Goal: Obtain resource: Download file/media

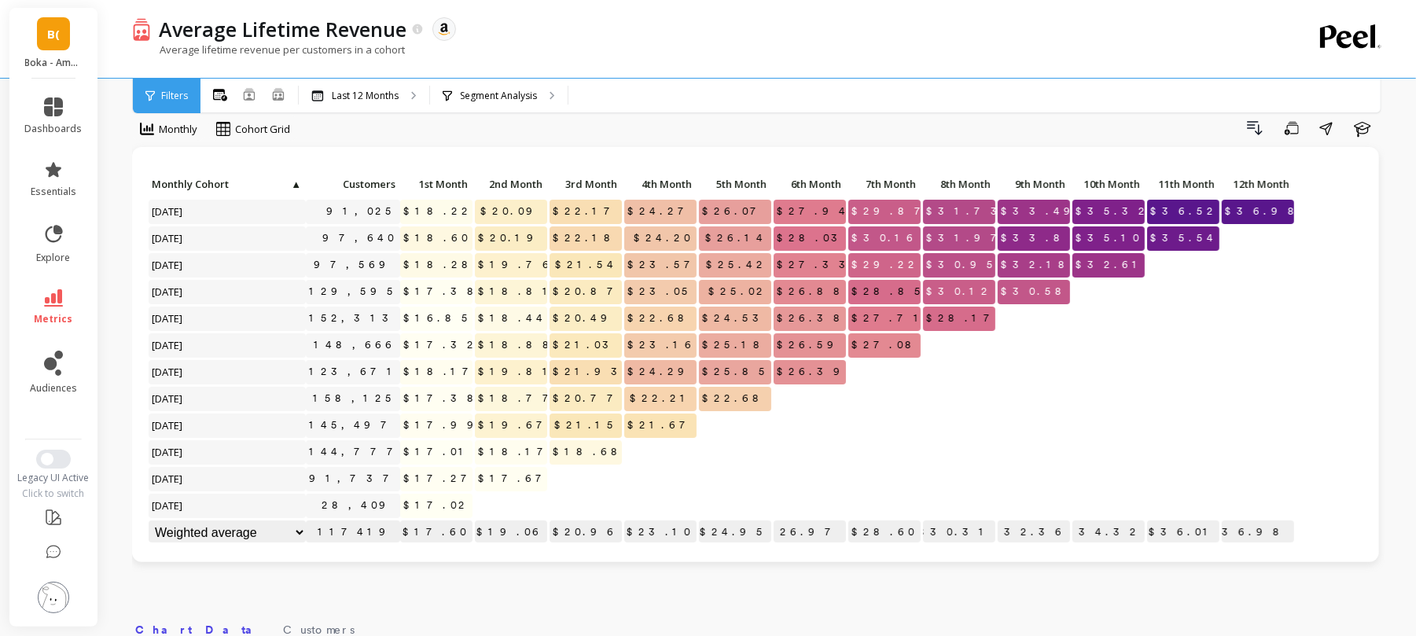
scroll to position [22, 0]
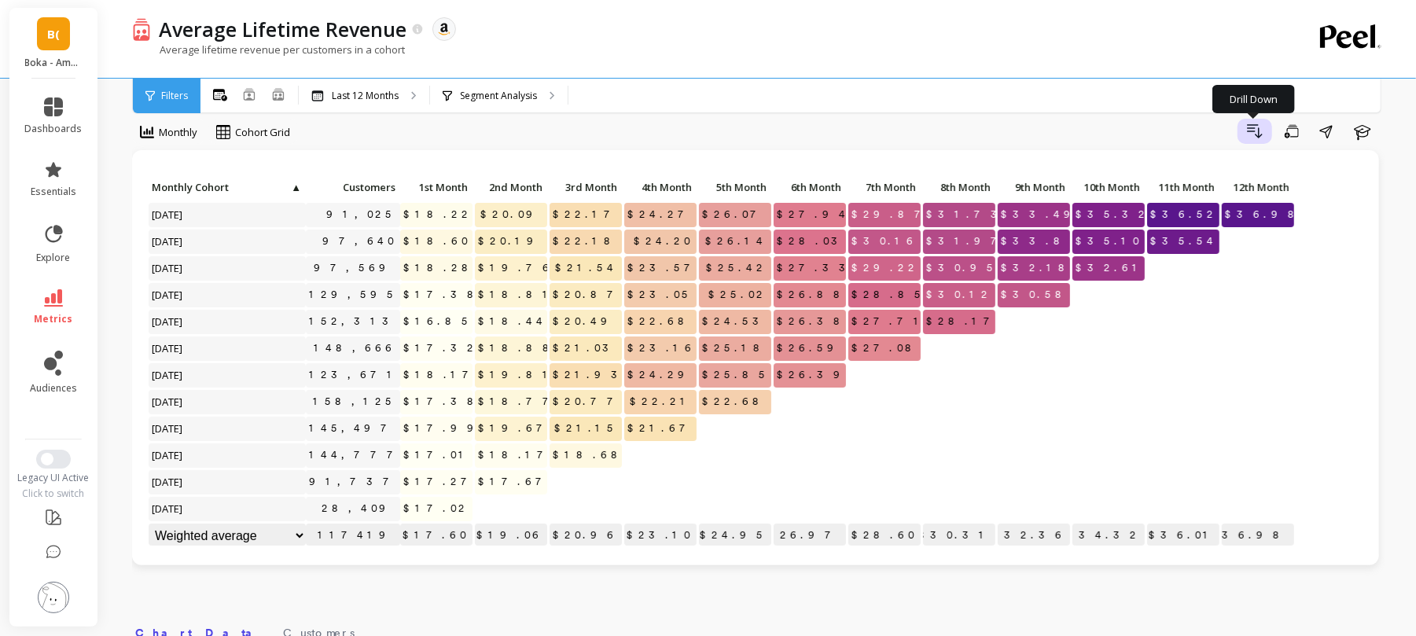
click at [1264, 136] on icon "button" at bounding box center [1254, 131] width 19 height 19
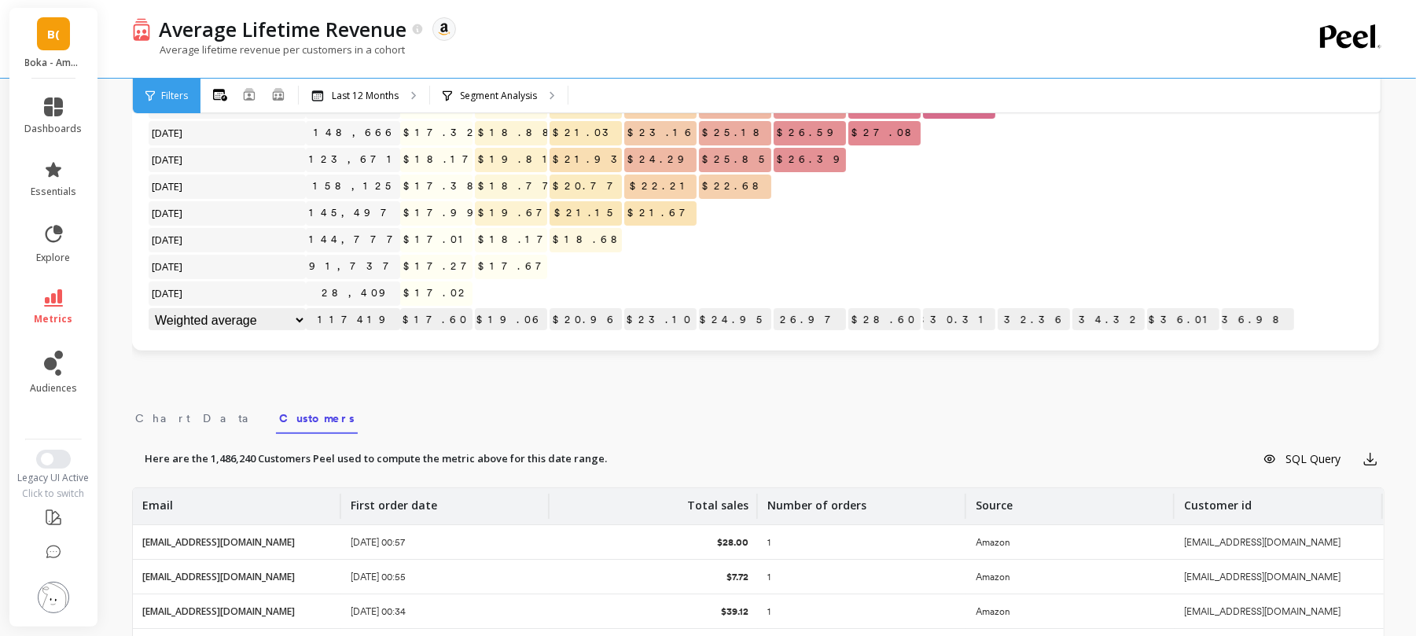
scroll to position [237, 0]
click at [582, 467] on div "Here are the 1,486,240 Customers Peel used to compute the metric above for this…" at bounding box center [758, 458] width 1252 height 25
click at [164, 414] on span "Chart Data" at bounding box center [197, 418] width 125 height 16
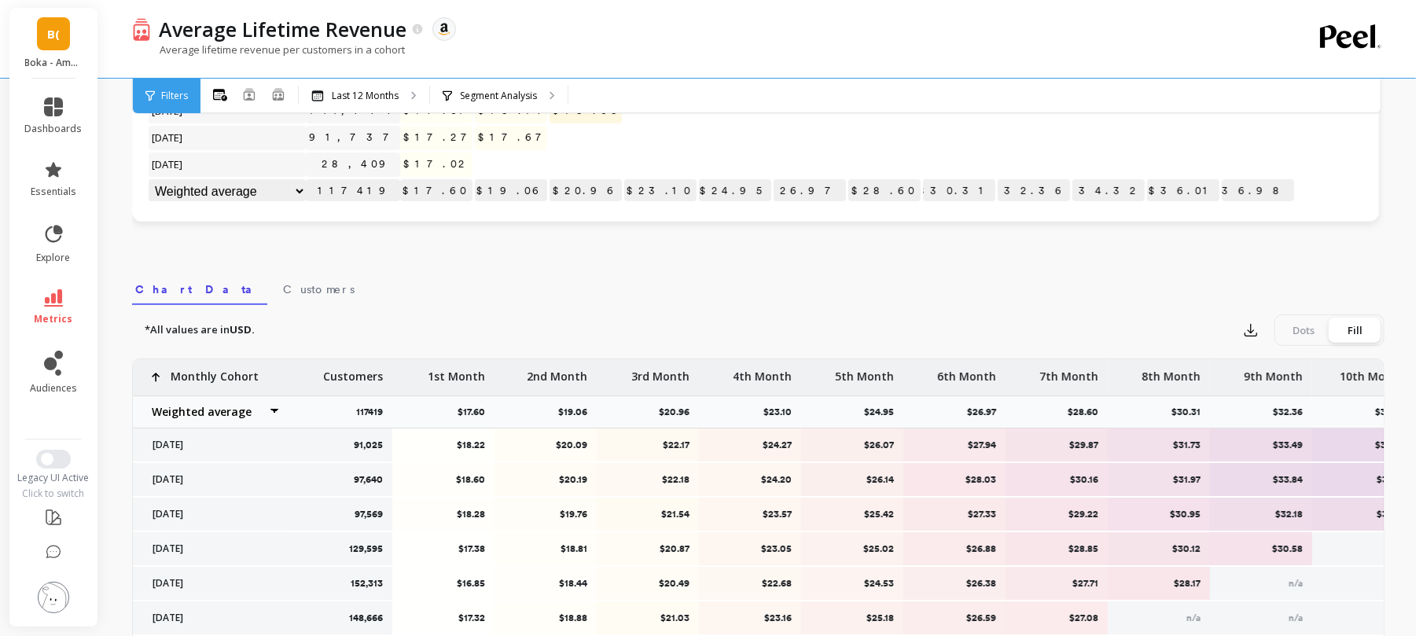
scroll to position [371, 0]
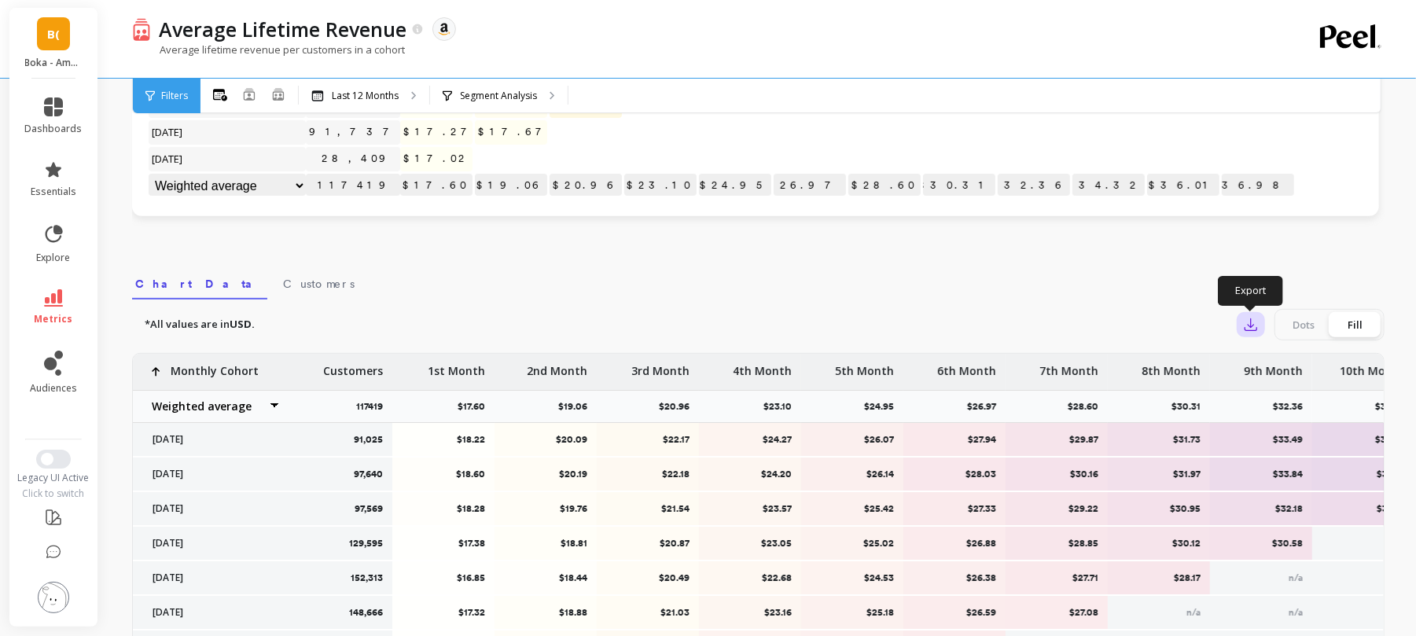
click at [1250, 322] on icon "button" at bounding box center [1251, 325] width 16 height 16
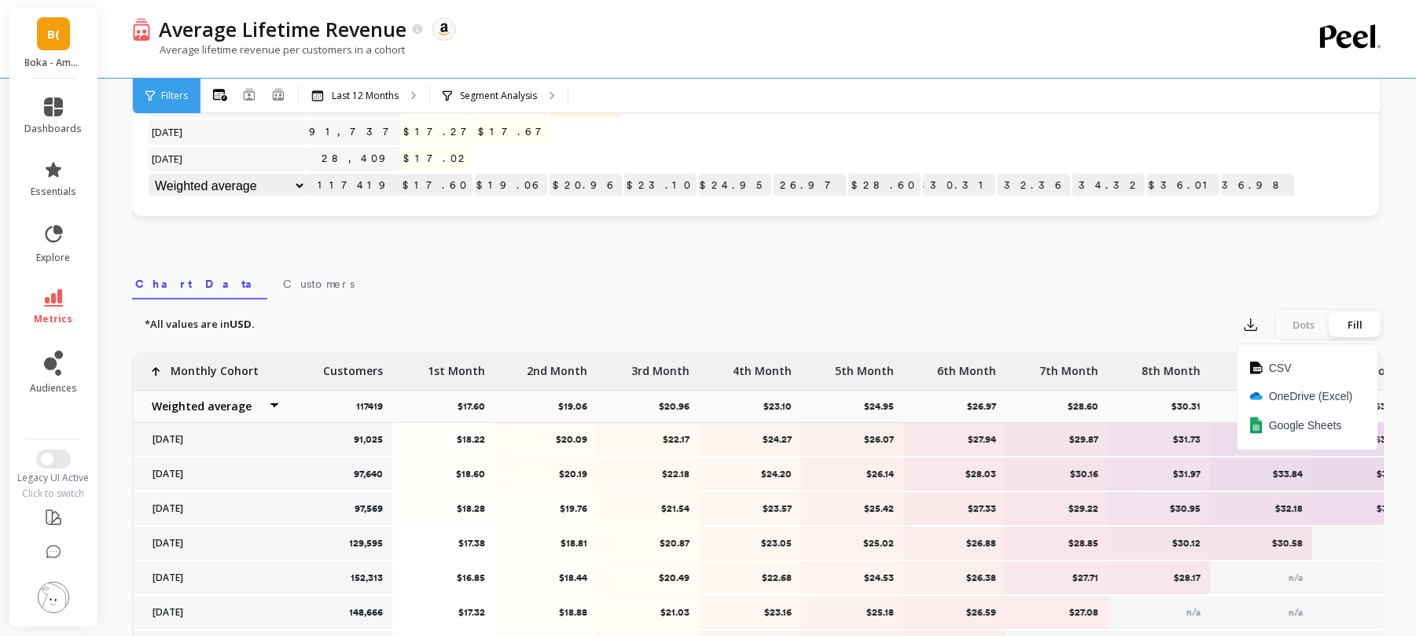
click at [1031, 322] on div "*All values are in USD. Export CSV OneDrive (Excel) Google Sheets Dots Fill" at bounding box center [758, 324] width 1252 height 31
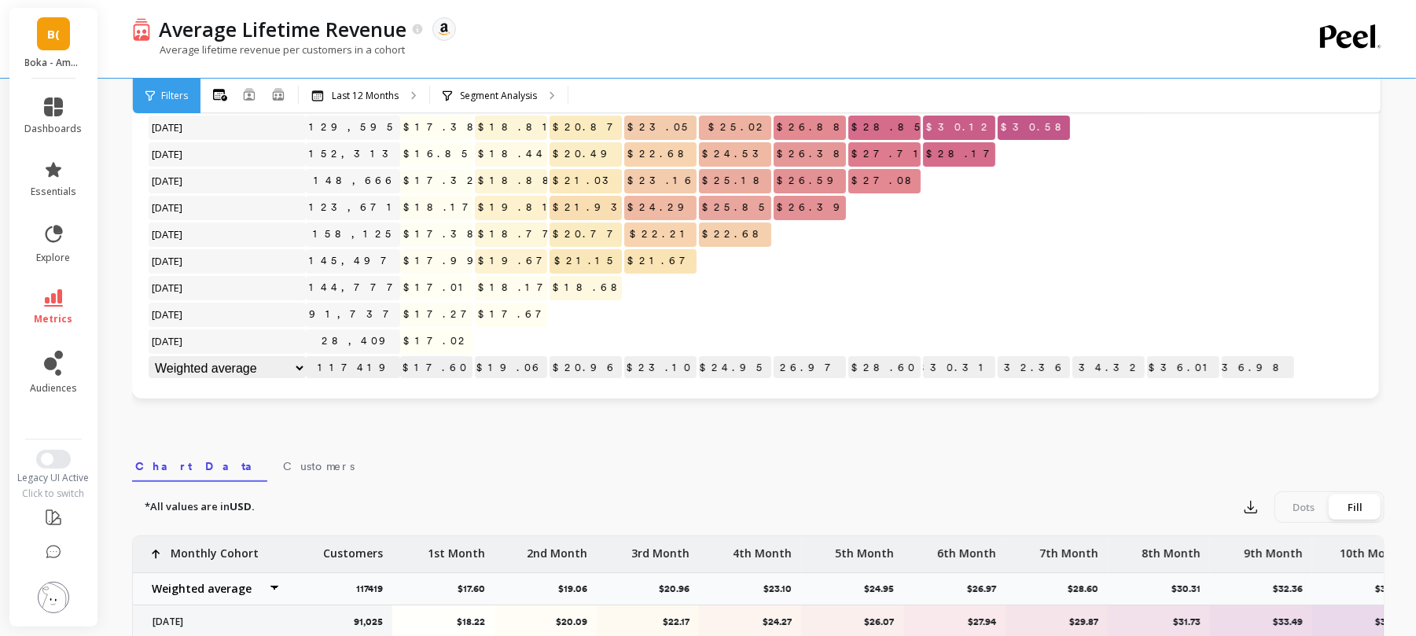
scroll to position [0, 0]
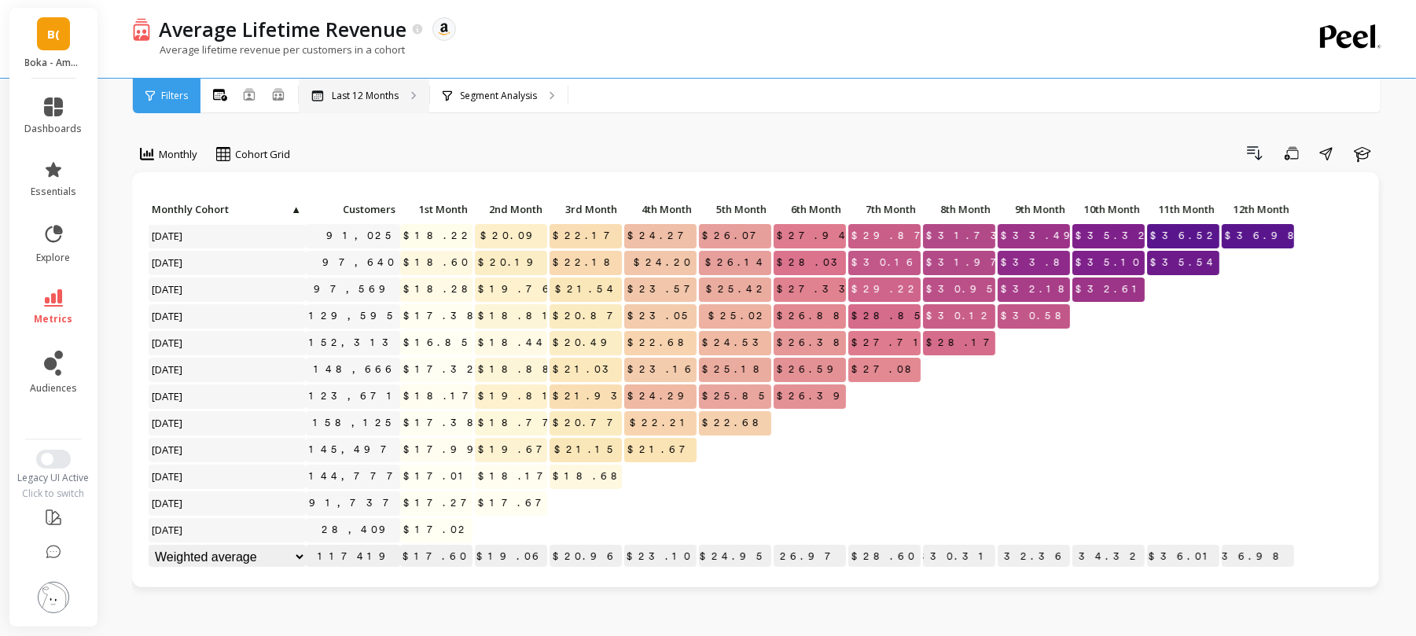
click at [360, 99] on p "Last 12 Months" at bounding box center [365, 96] width 67 height 13
click at [532, 102] on div "Segment Analysis" at bounding box center [499, 96] width 138 height 35
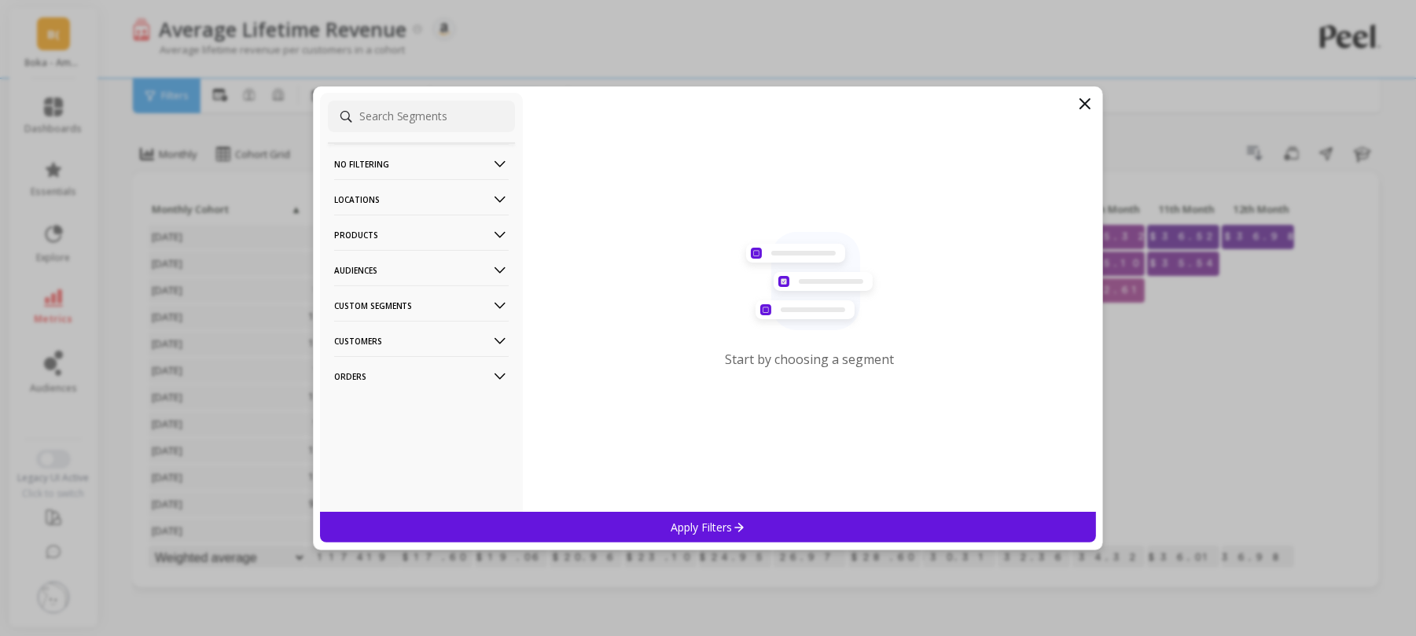
scroll to position [585, 0]
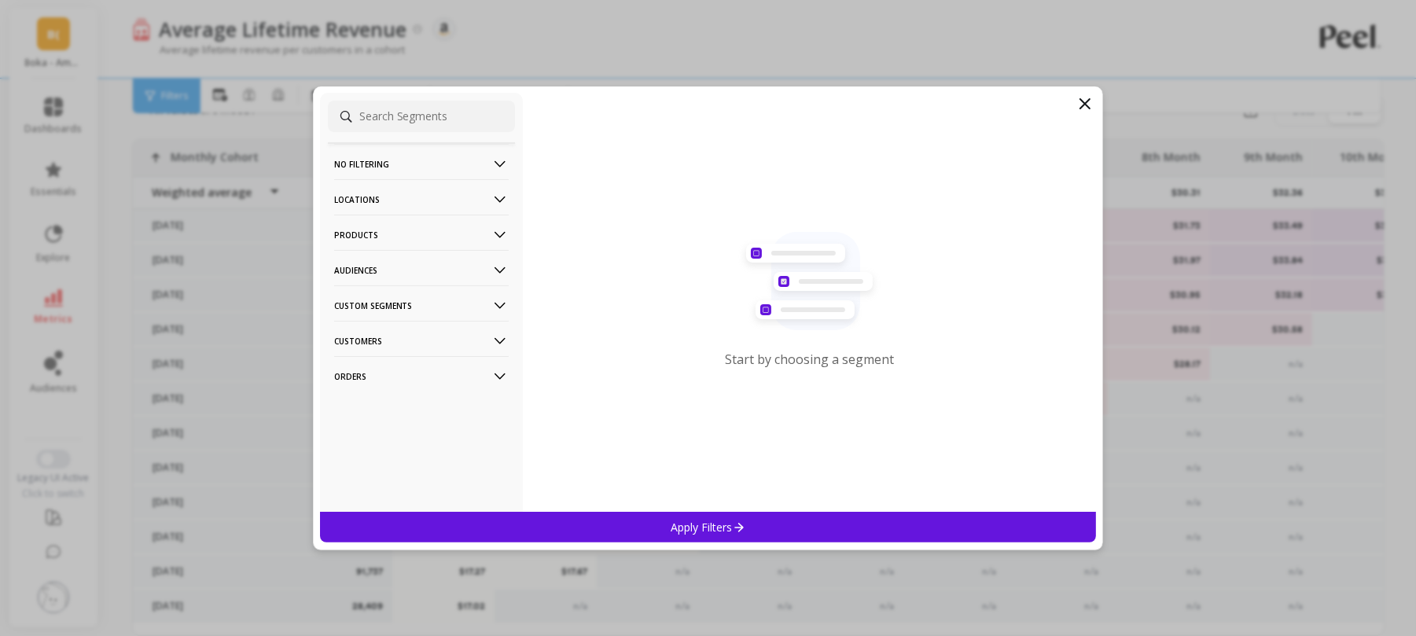
click at [384, 237] on p "Products" at bounding box center [421, 235] width 175 height 40
click at [369, 272] on div "ASIN" at bounding box center [421, 264] width 187 height 25
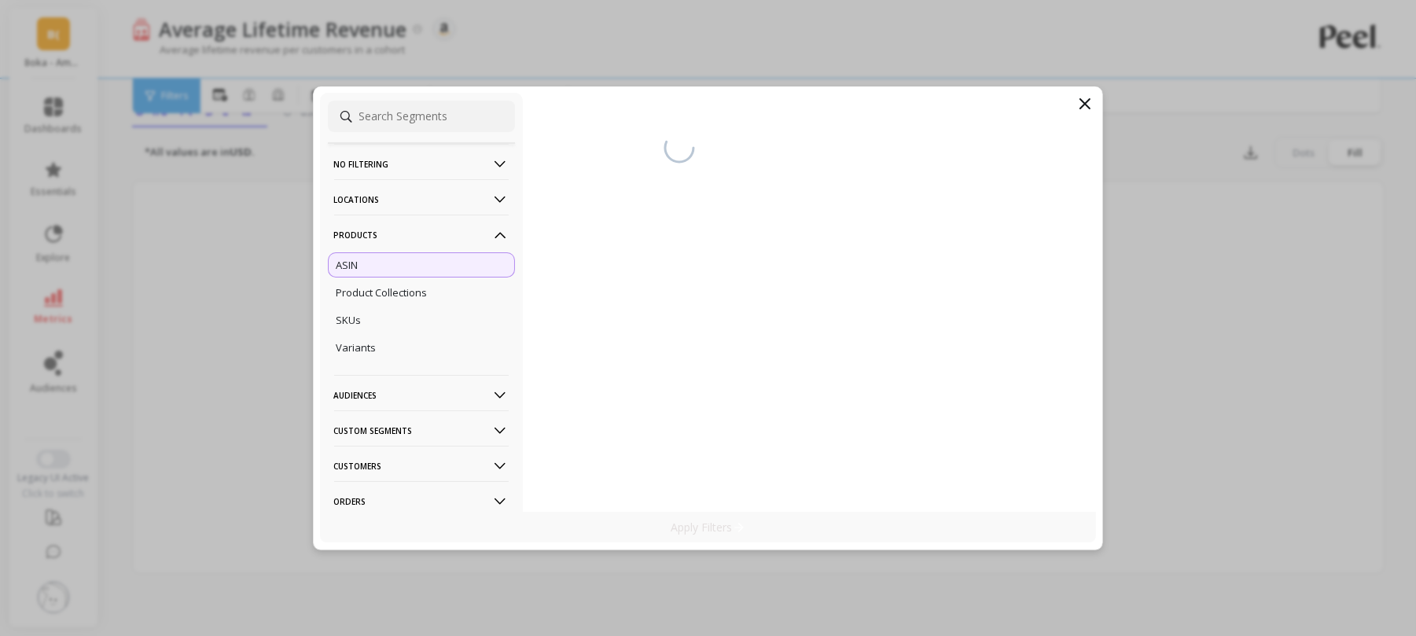
scroll to position [253, 0]
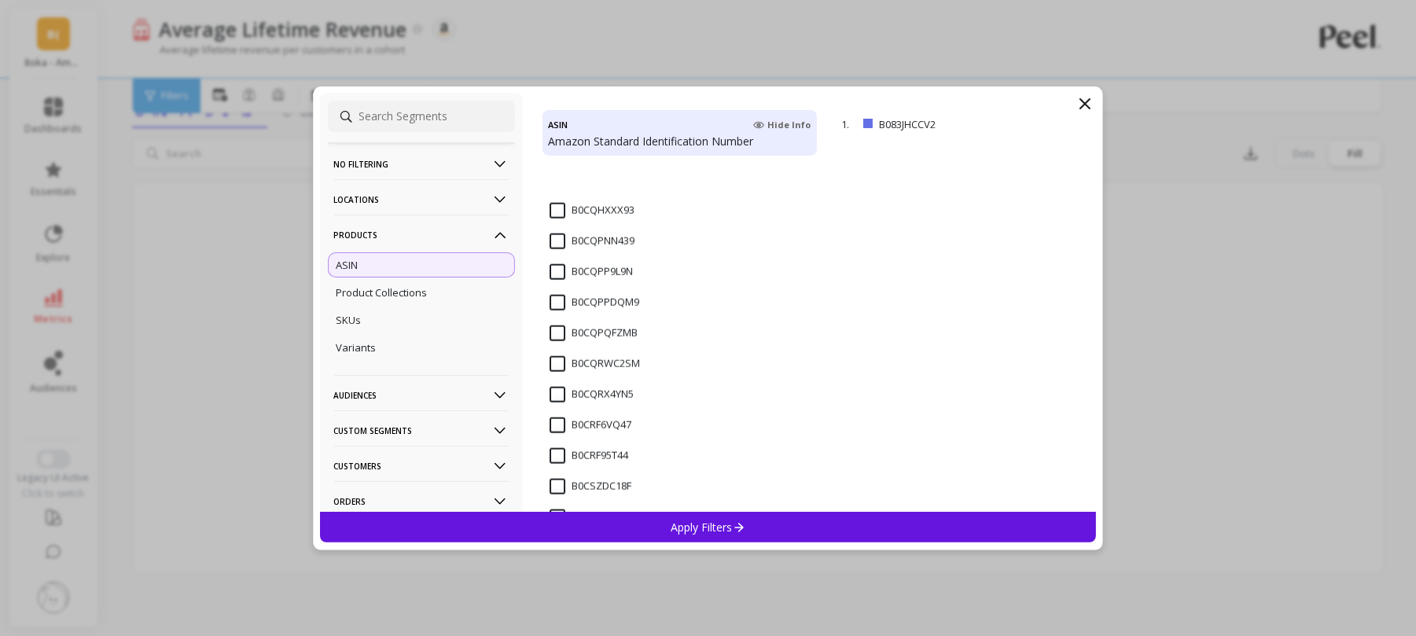
scroll to position [5680, 0]
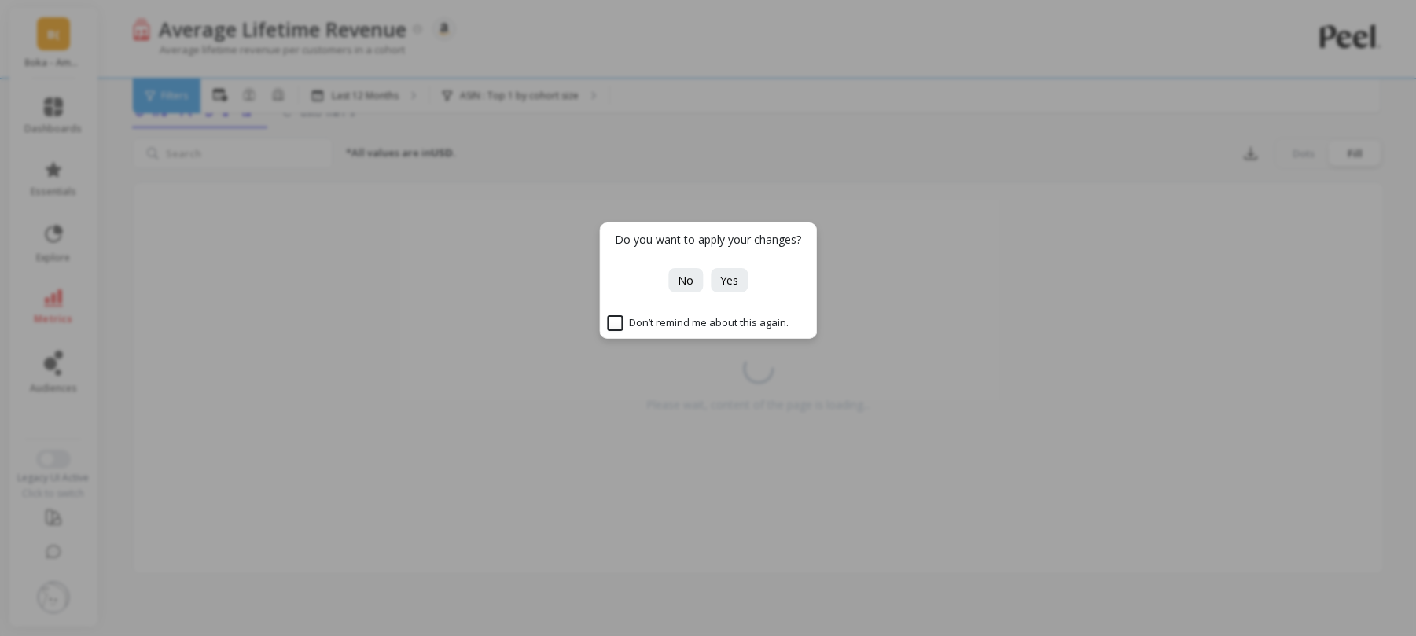
click at [780, 55] on div "Do you want to apply your changes? No Yes Don’t remind me about this again." at bounding box center [708, 318] width 1416 height 636
click at [689, 281] on span "No" at bounding box center [686, 280] width 16 height 15
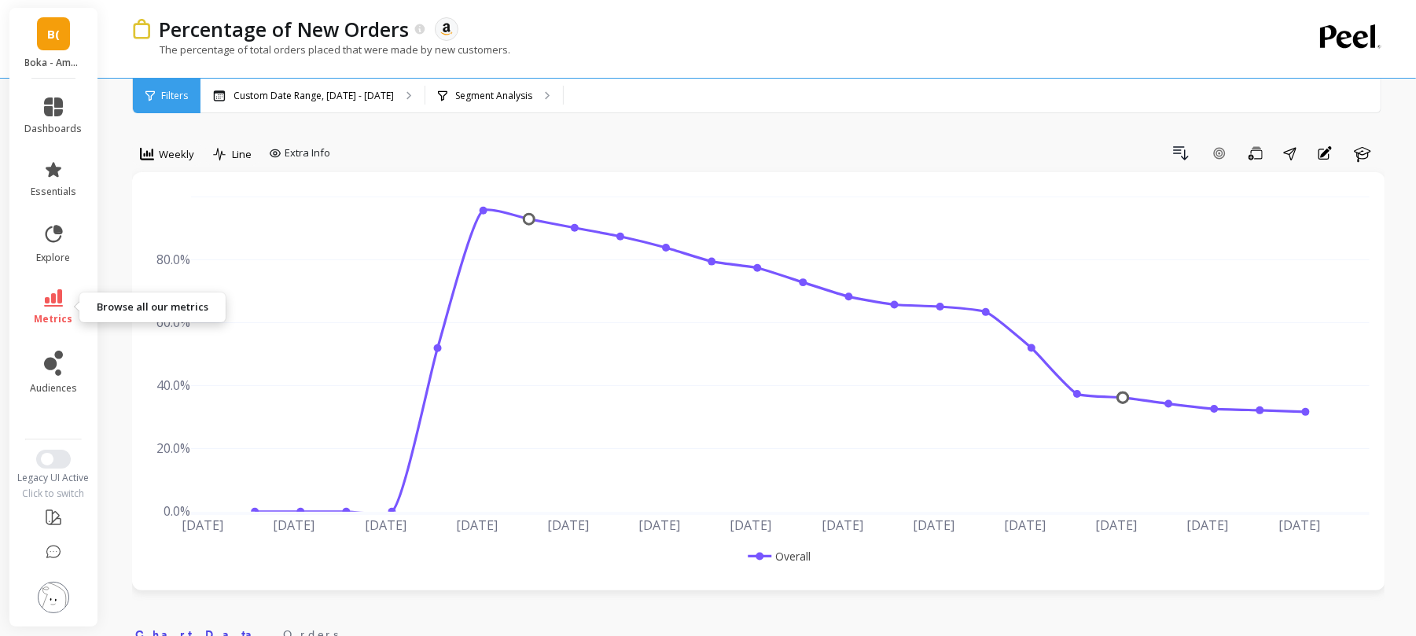
click at [45, 318] on span "metrics" at bounding box center [54, 319] width 39 height 13
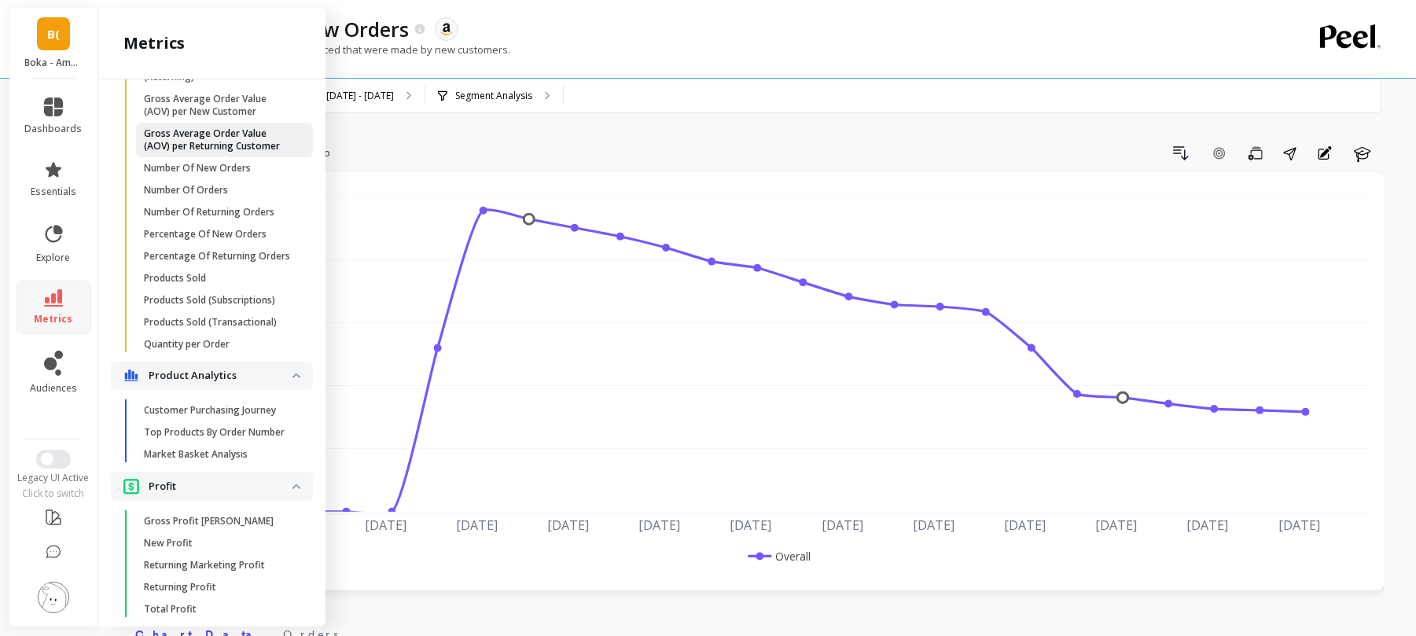
scroll to position [1220, 0]
click at [215, 248] on link "Percentage Of New Orders" at bounding box center [224, 237] width 177 height 22
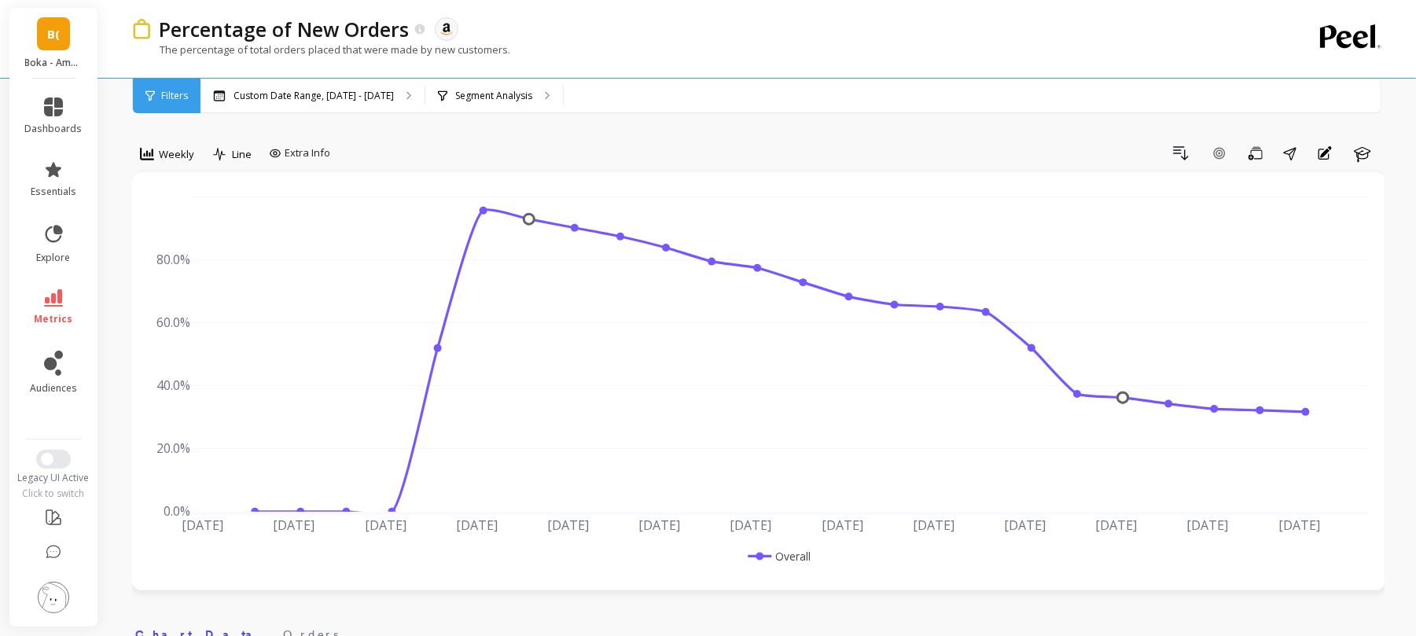
scroll to position [0, 0]
click at [54, 288] on li "metrics" at bounding box center [54, 307] width 76 height 55
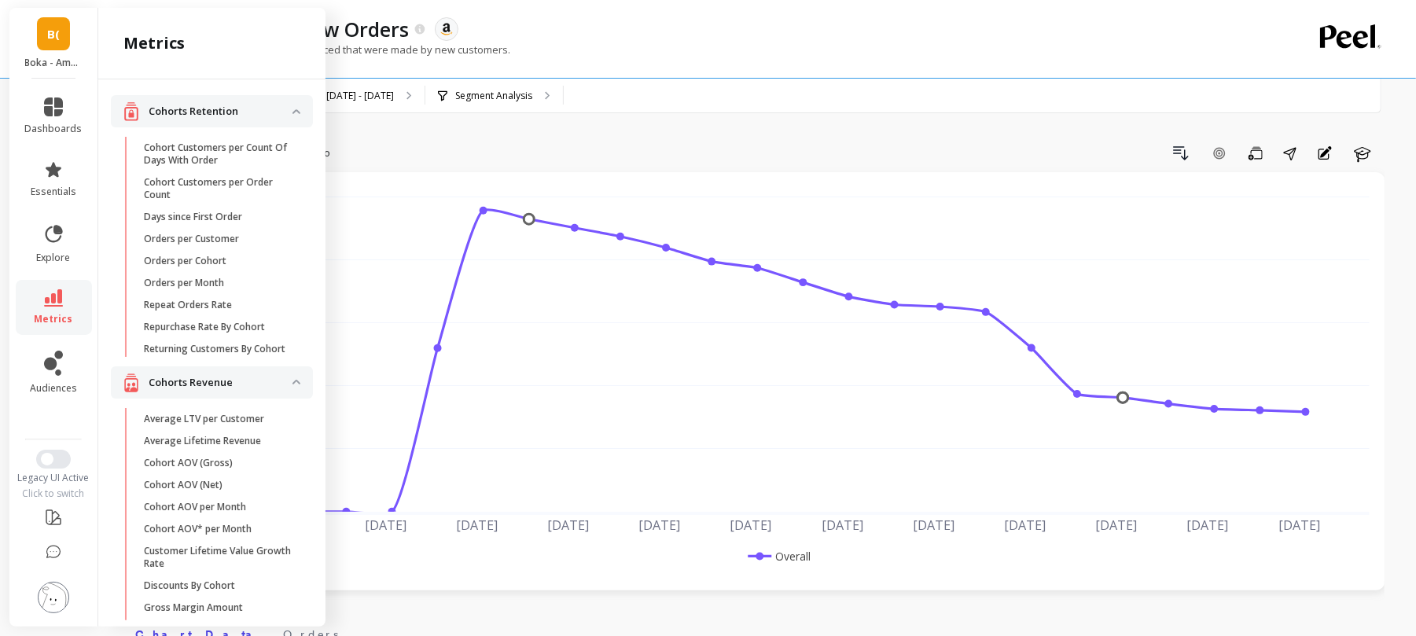
scroll to position [1220, 0]
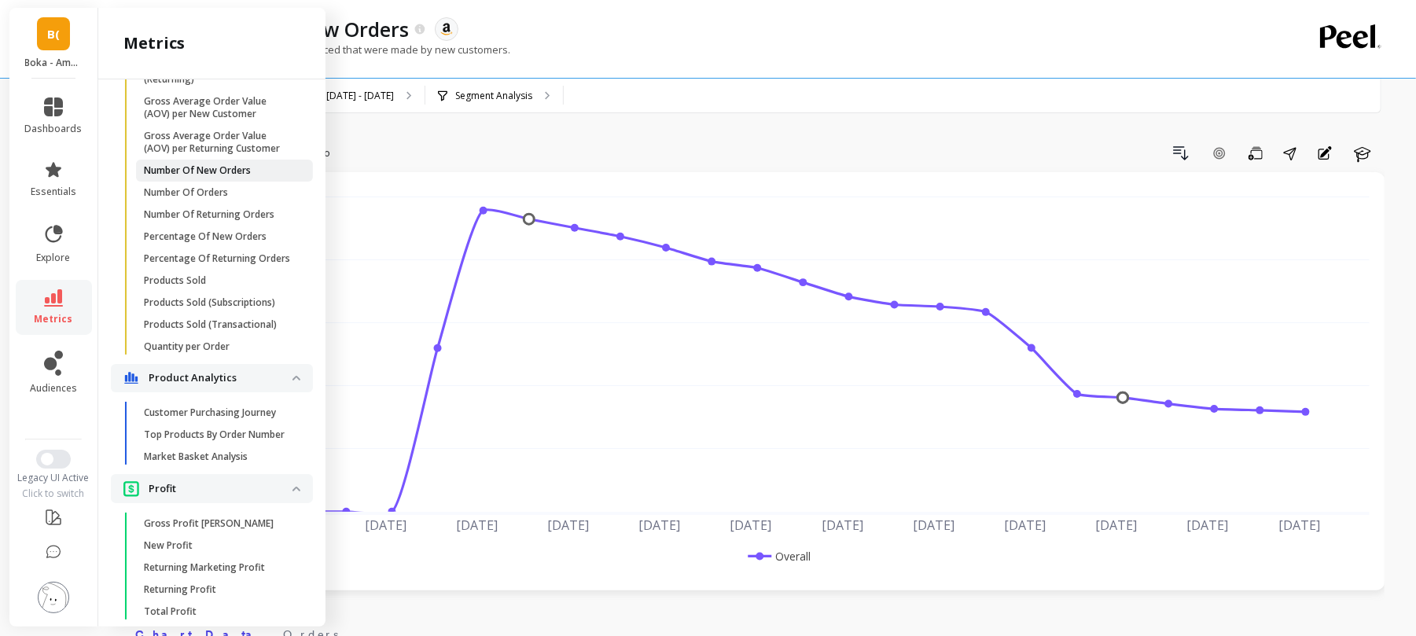
click at [204, 177] on p "Number Of New Orders" at bounding box center [197, 170] width 107 height 13
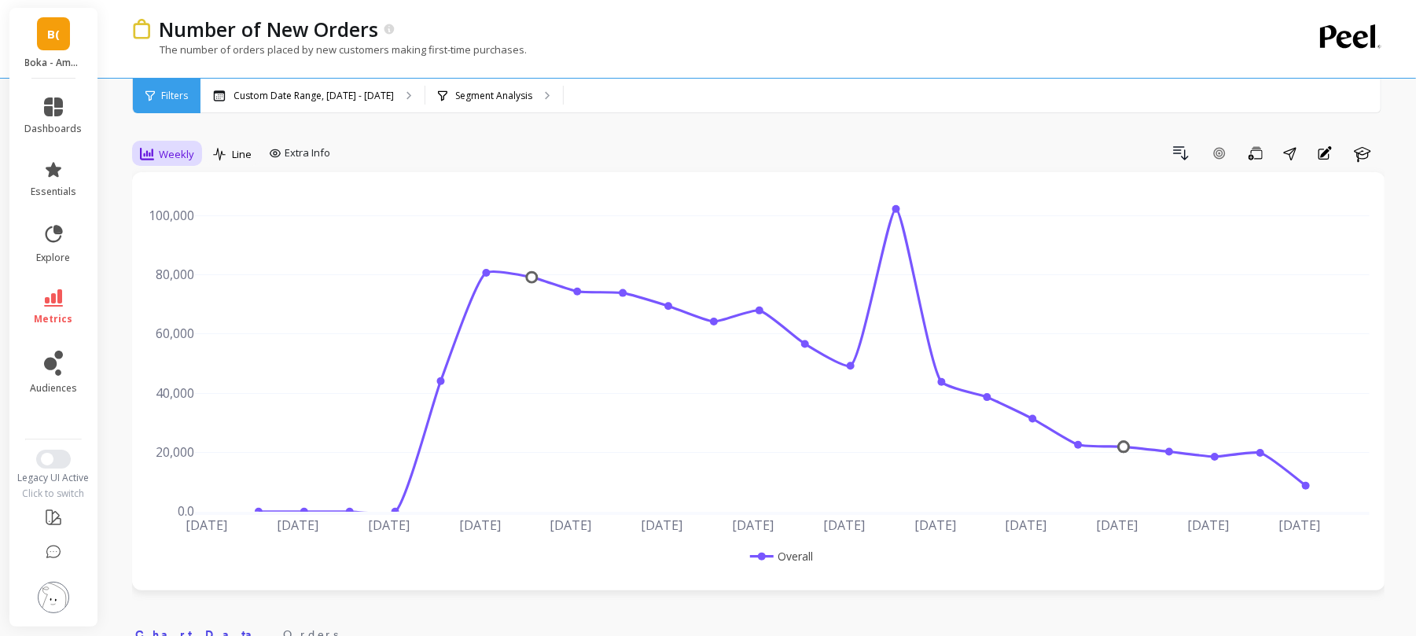
click at [167, 151] on span "Weekly" at bounding box center [176, 154] width 35 height 15
click at [187, 284] on div "Monthly" at bounding box center [190, 279] width 90 height 15
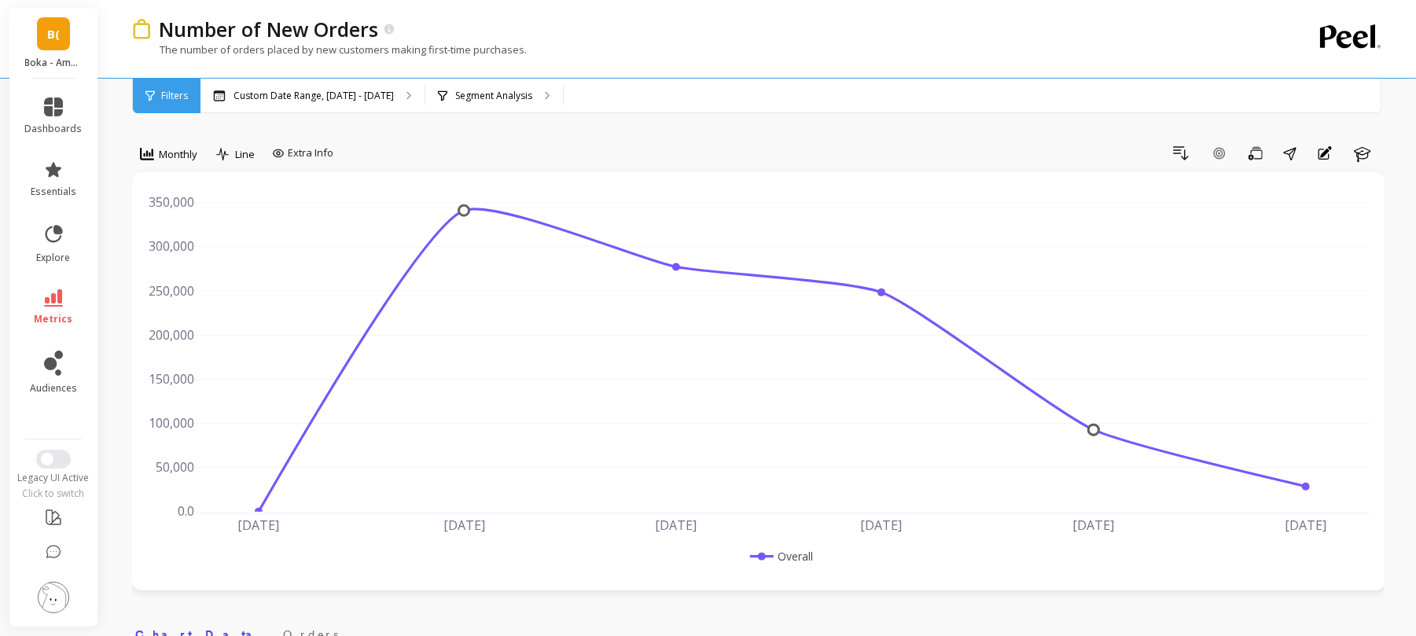
click at [51, 50] on div "B( Boka - Amazon (Essor)" at bounding box center [53, 43] width 88 height 71
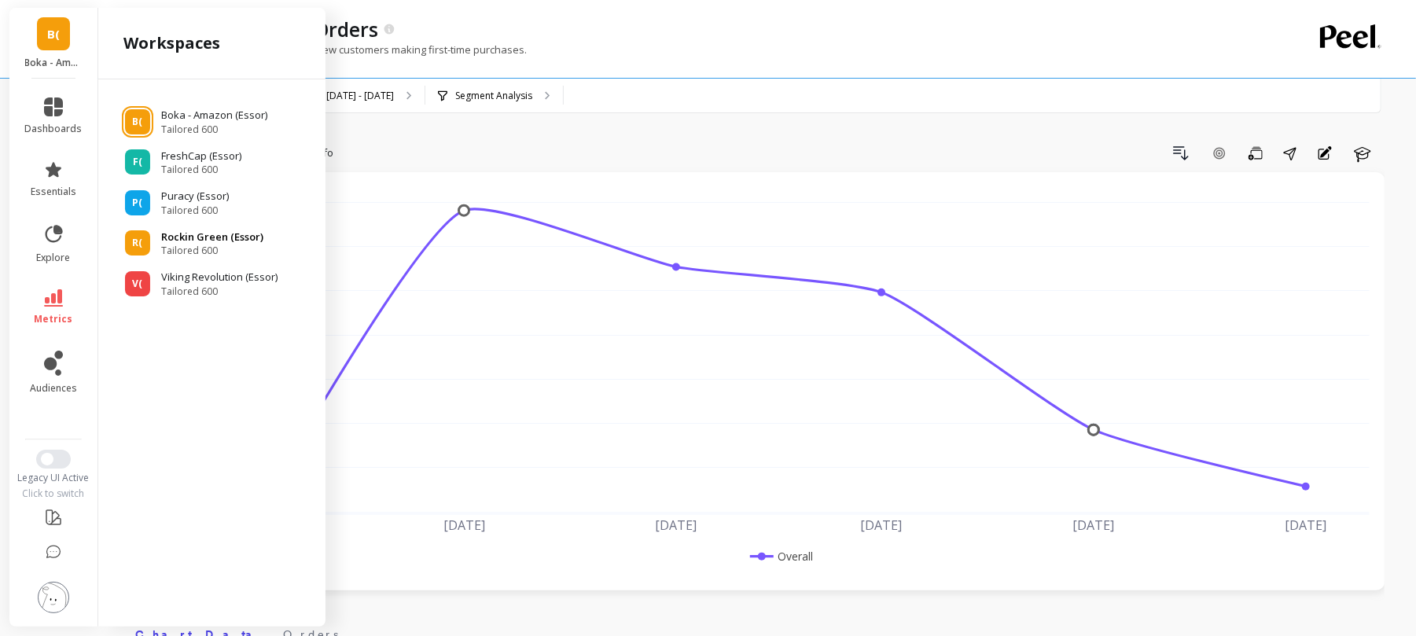
click at [189, 253] on span "Tailored 600" at bounding box center [212, 250] width 102 height 13
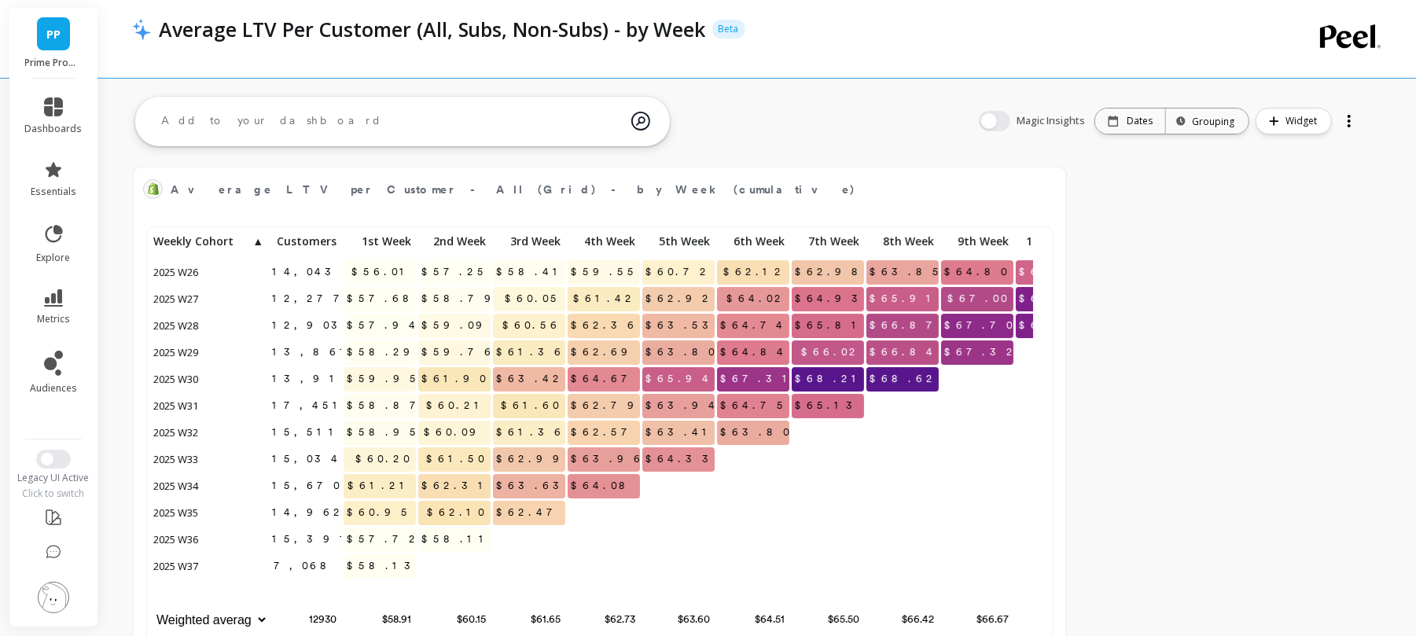
scroll to position [416, 866]
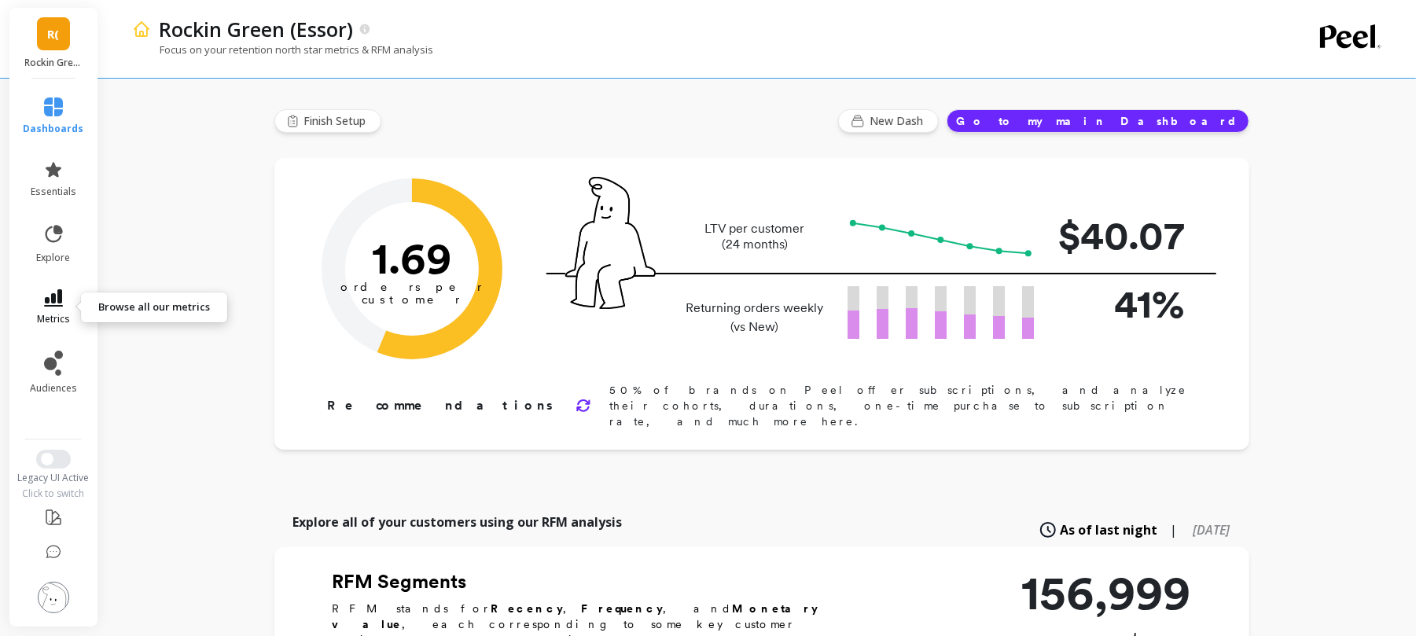
click at [44, 318] on span "metrics" at bounding box center [53, 319] width 33 height 13
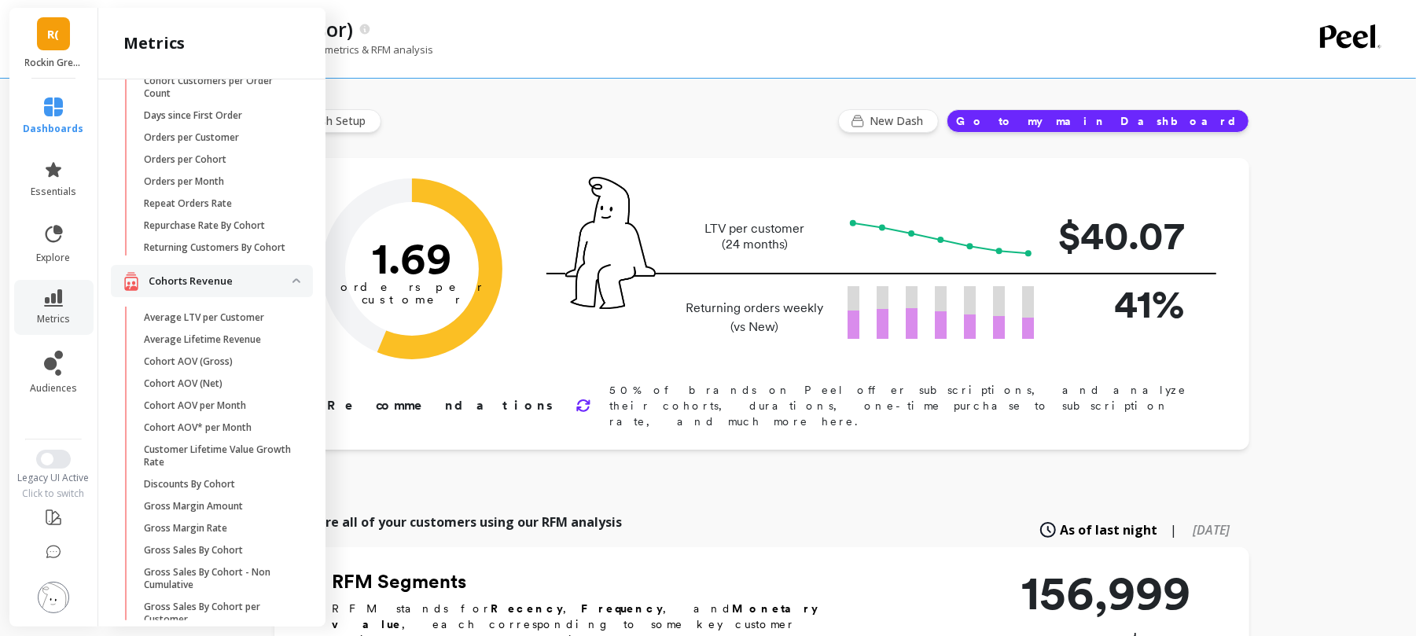
scroll to position [97, 0]
click at [227, 350] on p "Average Lifetime Revenue" at bounding box center [202, 343] width 117 height 13
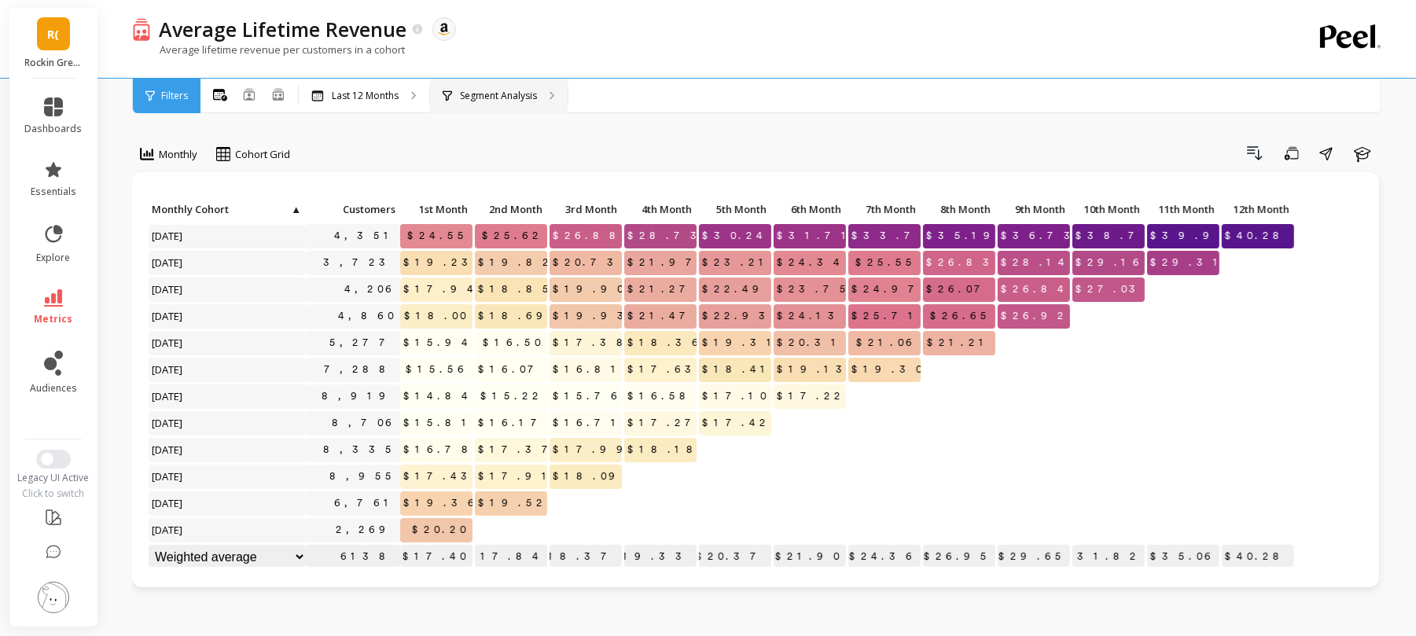
click at [483, 101] on p "Segment Analysis" at bounding box center [498, 96] width 77 height 13
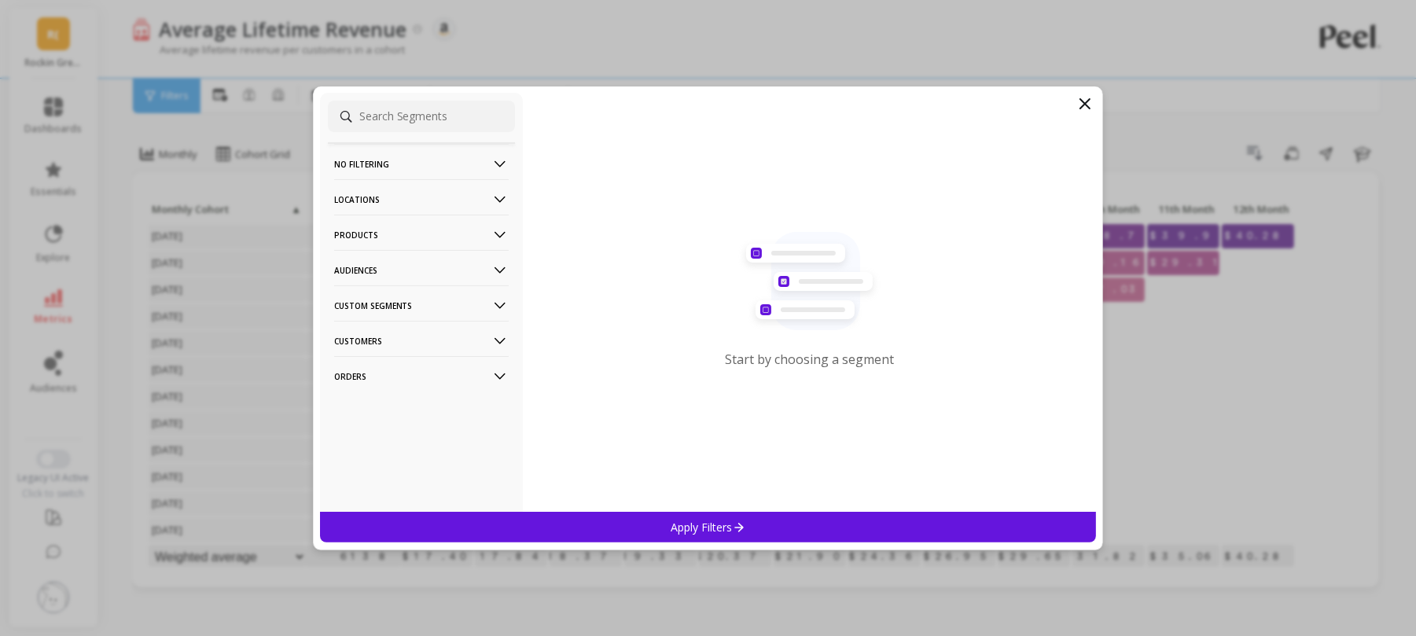
click at [384, 233] on p "Products" at bounding box center [421, 235] width 175 height 40
click at [374, 272] on div "ASIN" at bounding box center [421, 264] width 187 height 25
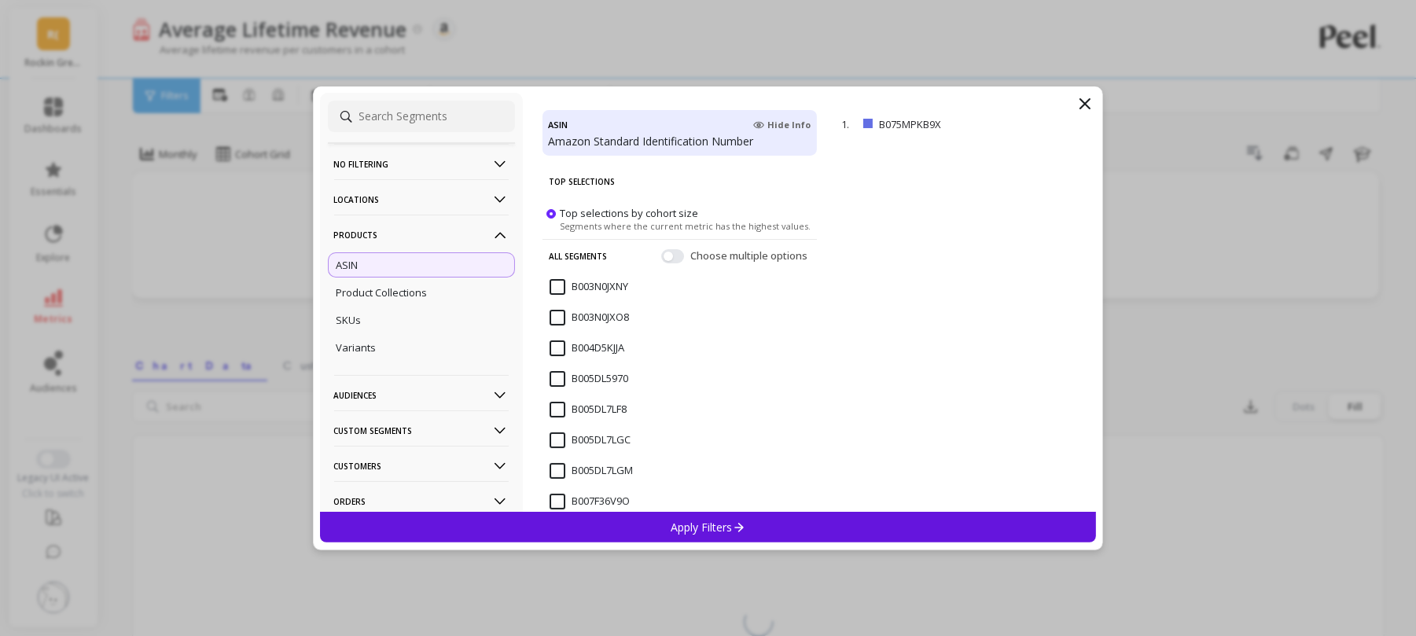
click at [737, 535] on div "Apply Filters" at bounding box center [708, 527] width 777 height 31
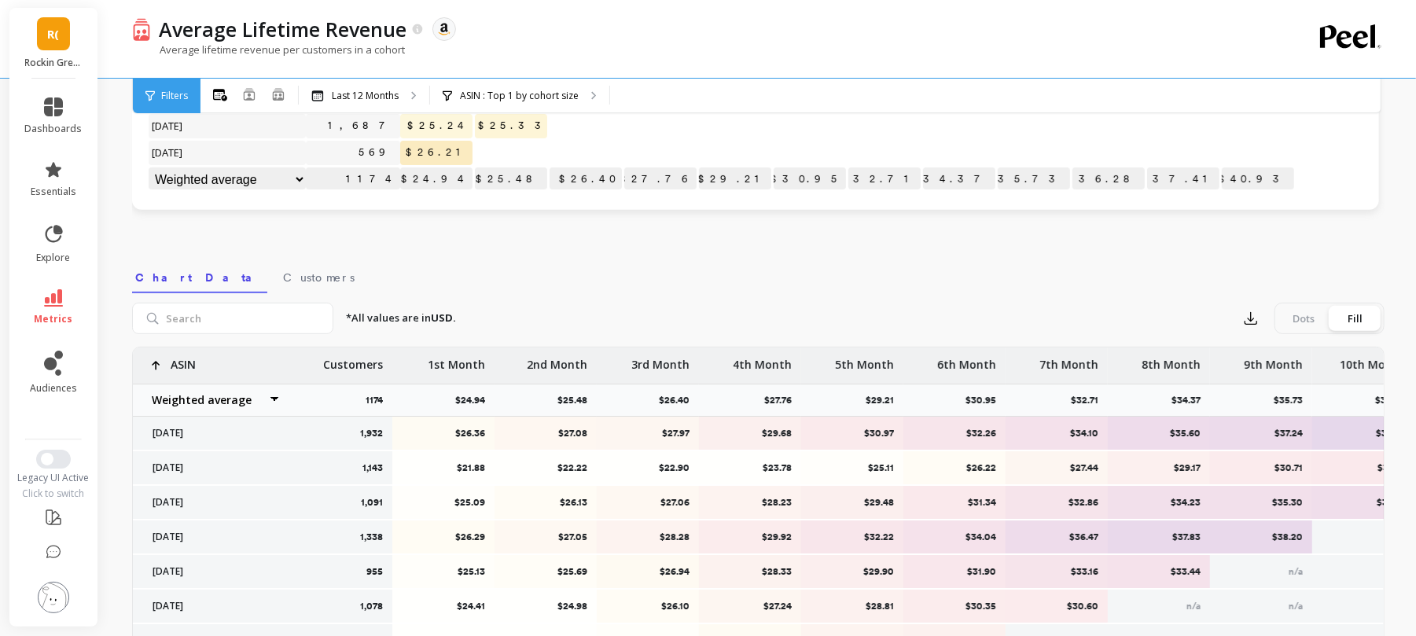
scroll to position [4, 0]
click at [1249, 321] on icon "button" at bounding box center [1251, 319] width 16 height 16
click at [1259, 428] on button "Google Sheets" at bounding box center [1307, 419] width 140 height 30
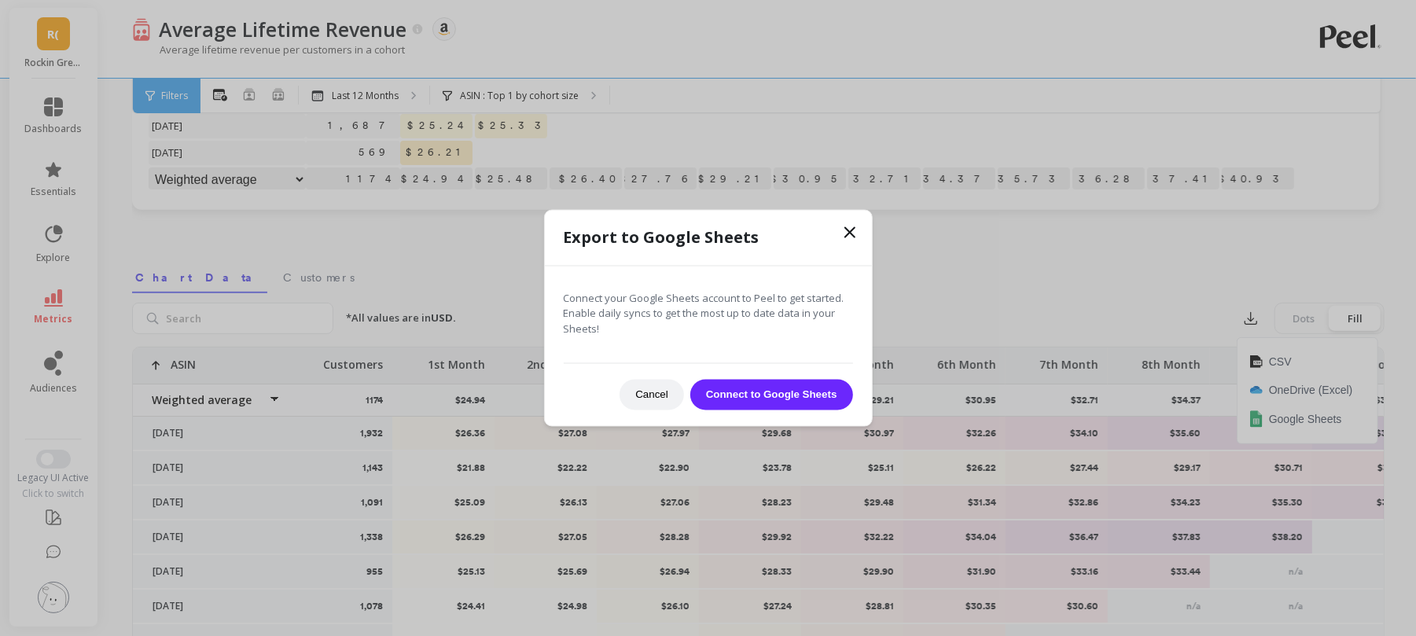
click at [809, 400] on button "Connect to Google Sheets" at bounding box center [771, 395] width 163 height 31
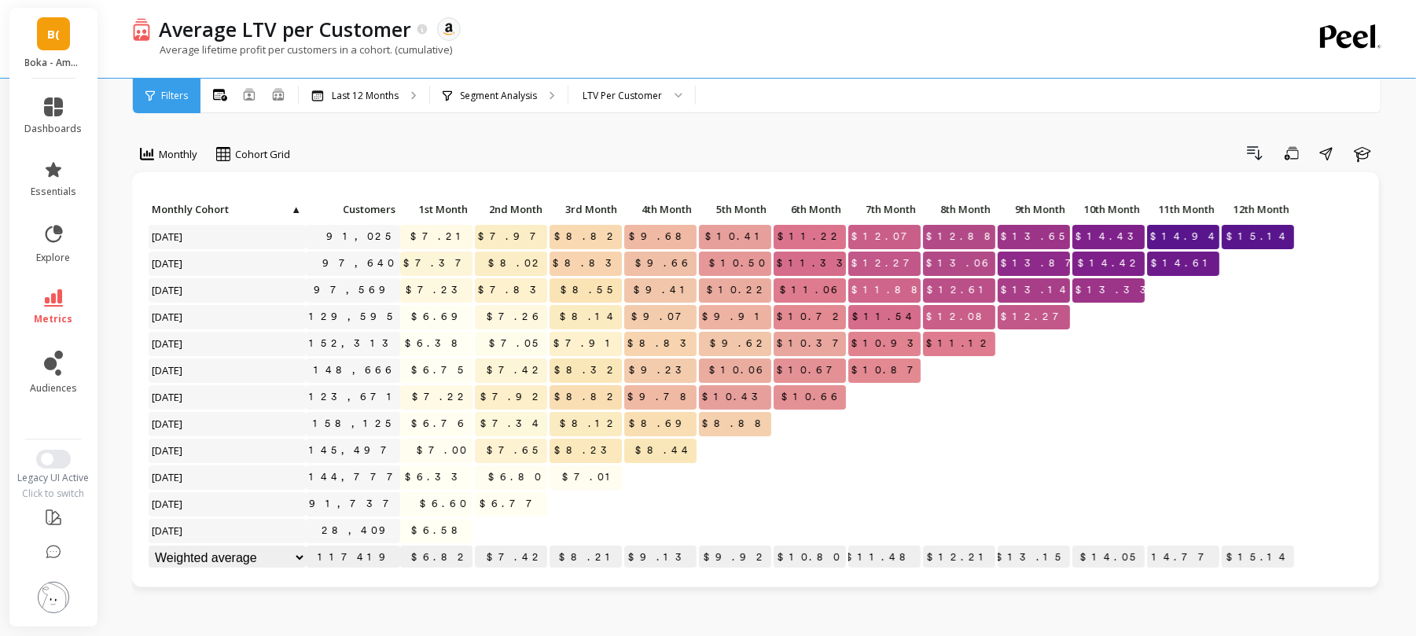
click at [54, 30] on span "B(" at bounding box center [53, 34] width 13 height 18
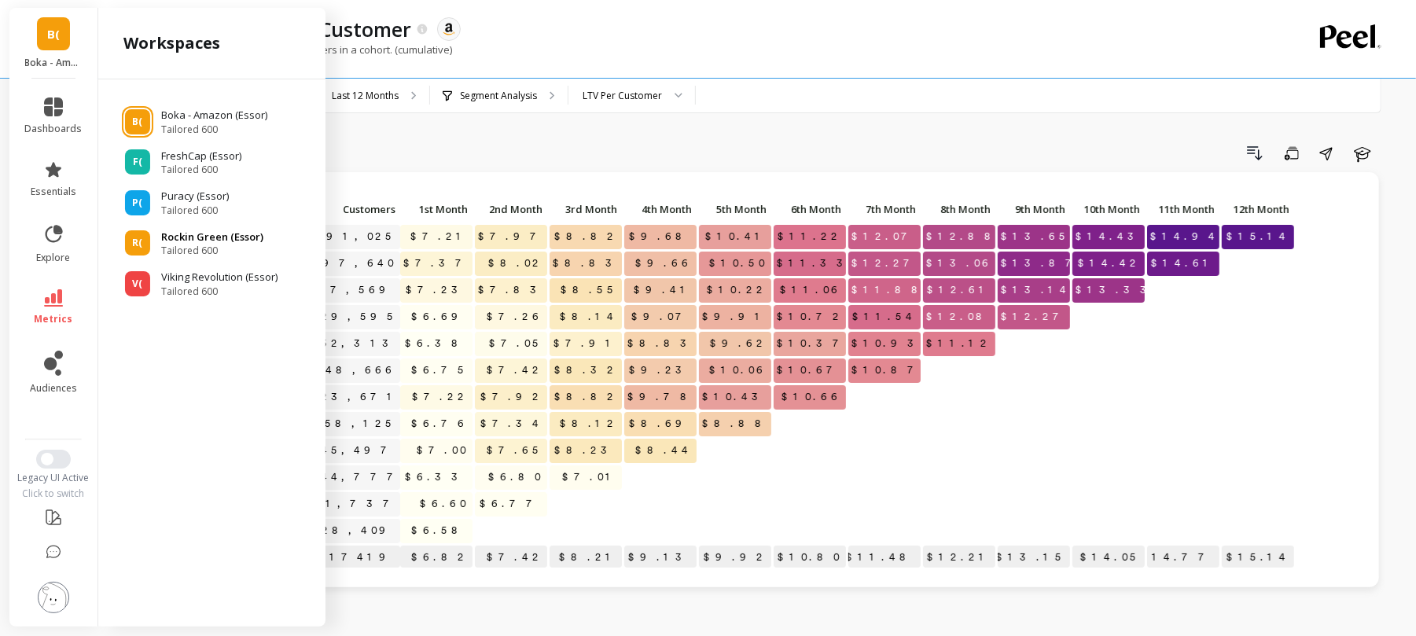
click at [170, 236] on p "Rockin Green (Essor)" at bounding box center [212, 238] width 102 height 16
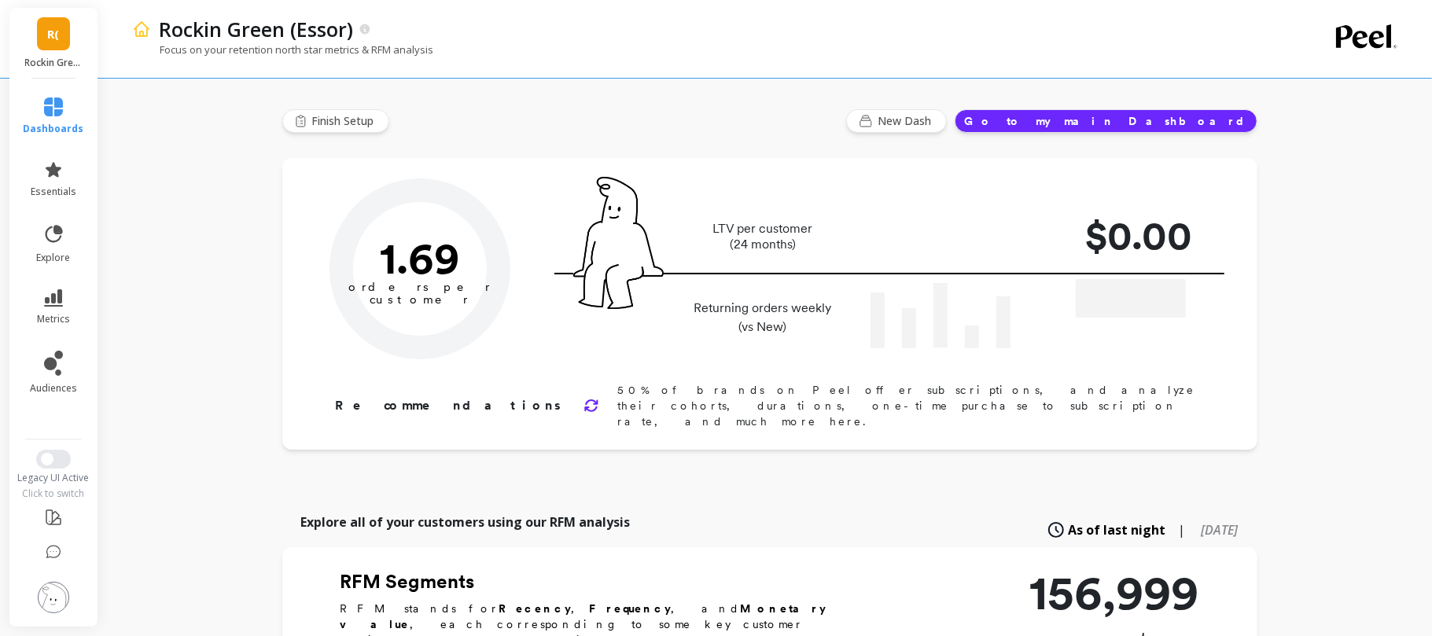
type input "Champions"
type input "16350"
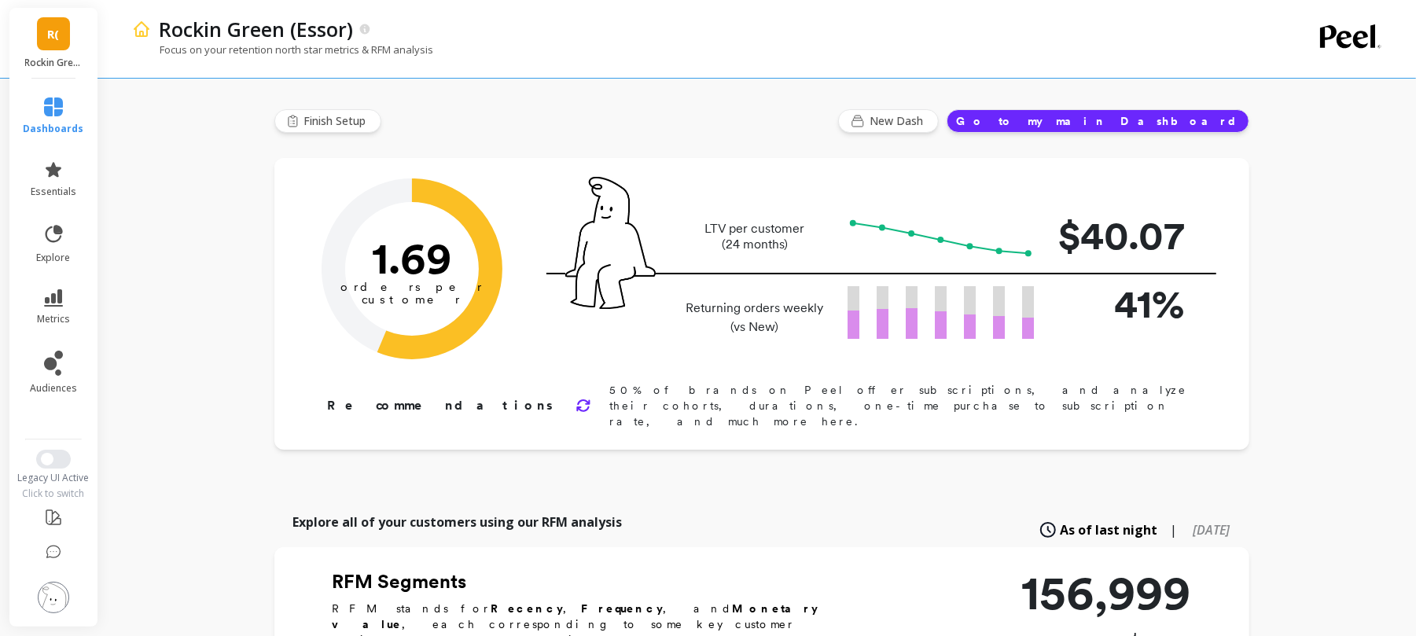
scroll to position [115, 0]
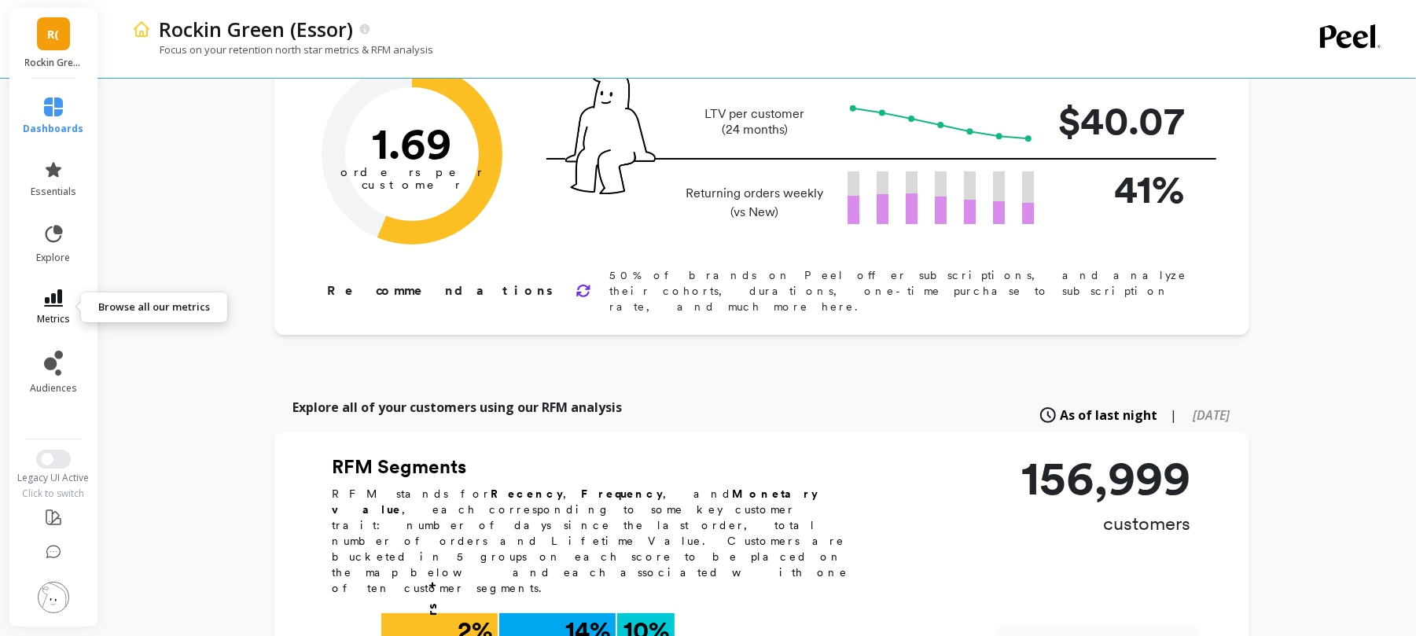
click at [39, 311] on link "metrics" at bounding box center [54, 307] width 61 height 36
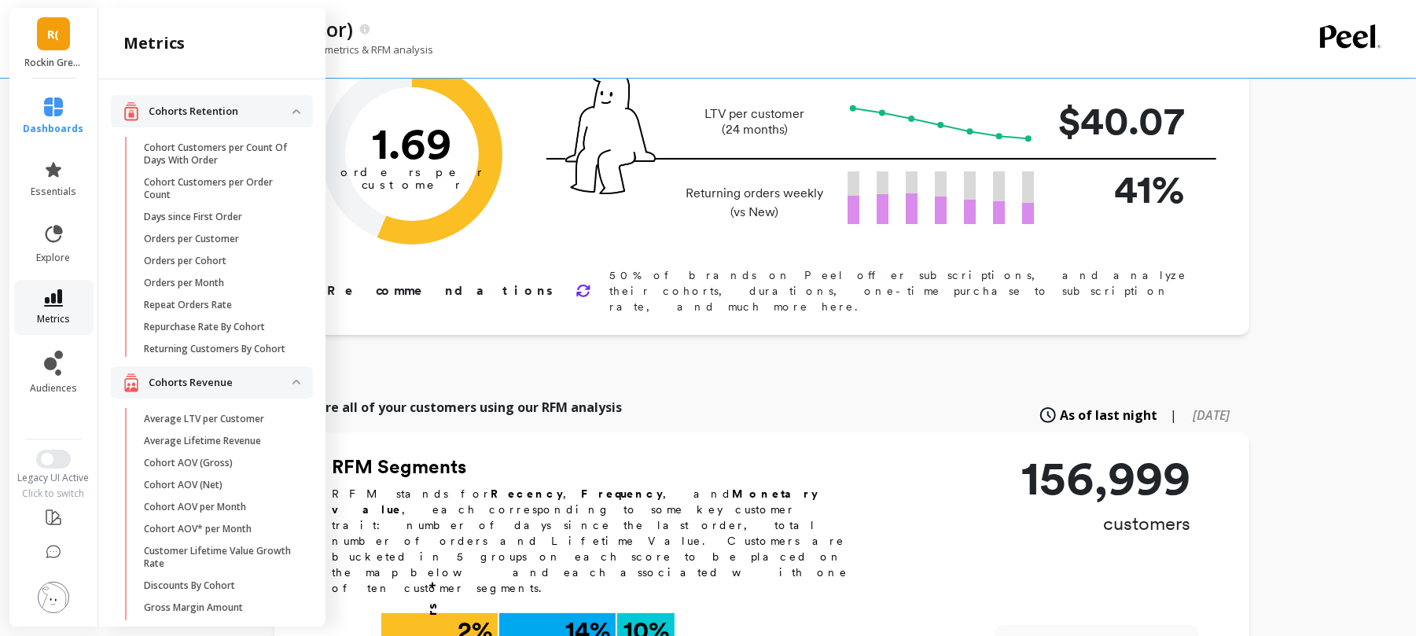
scroll to position [97, 0]
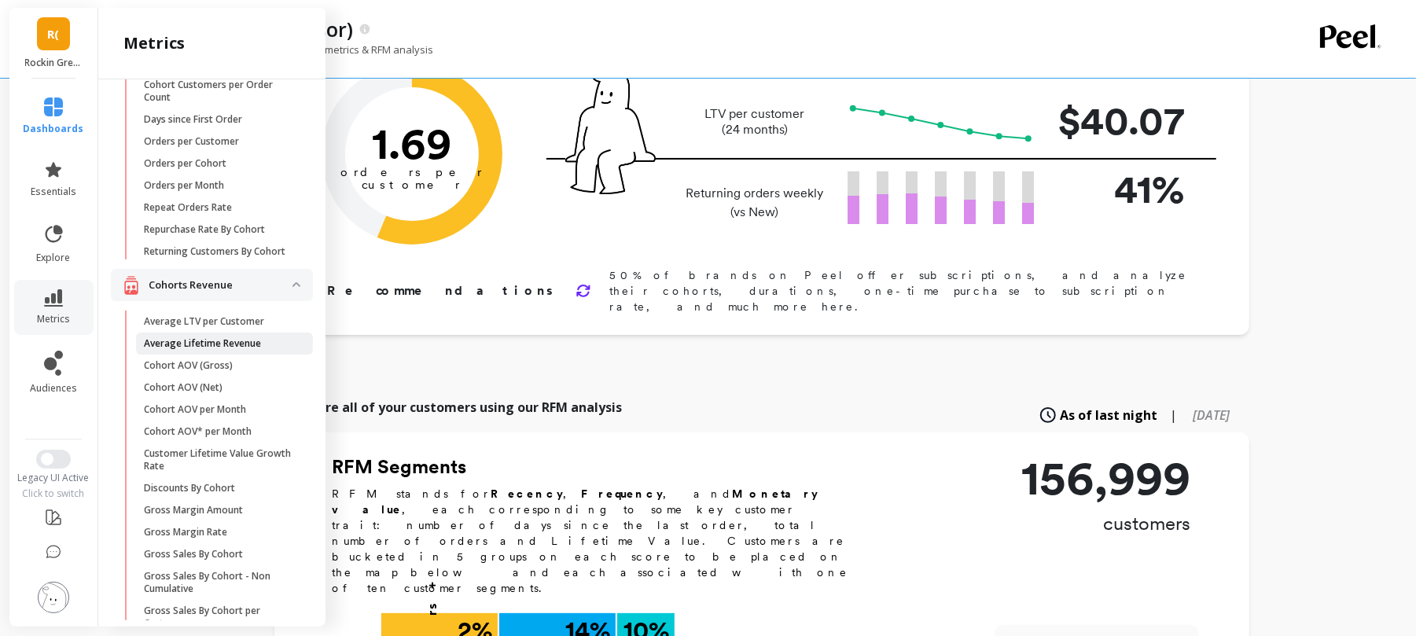
click at [220, 350] on p "Average Lifetime Revenue" at bounding box center [202, 343] width 117 height 13
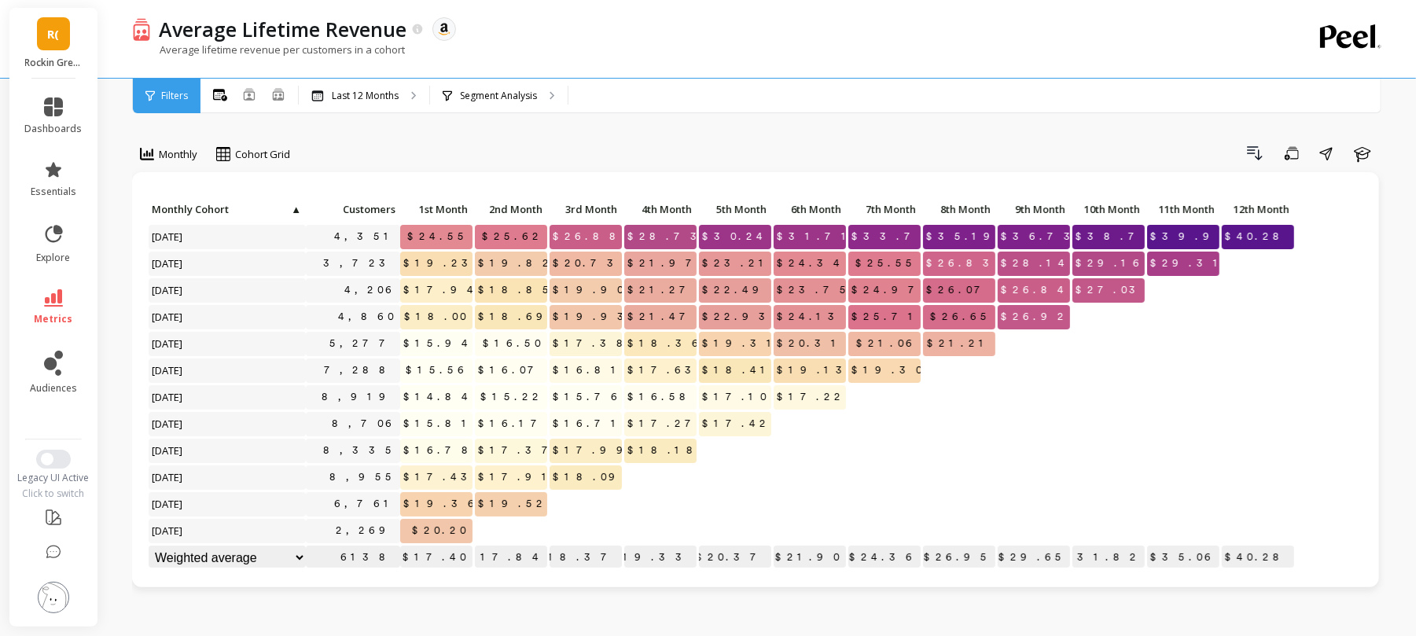
scroll to position [1, 0]
click at [459, 88] on div "Segment Analysis" at bounding box center [499, 96] width 138 height 35
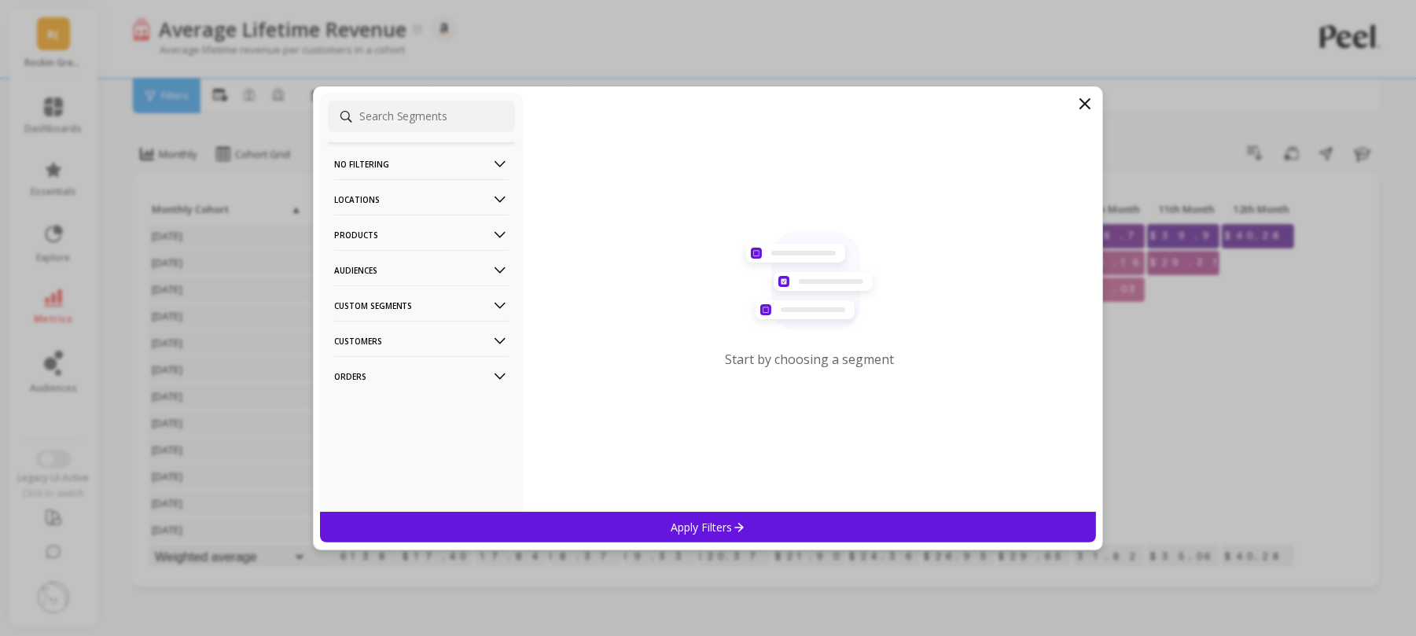
click at [400, 239] on p "Products" at bounding box center [421, 235] width 175 height 40
click at [387, 271] on div "ASIN" at bounding box center [421, 264] width 187 height 25
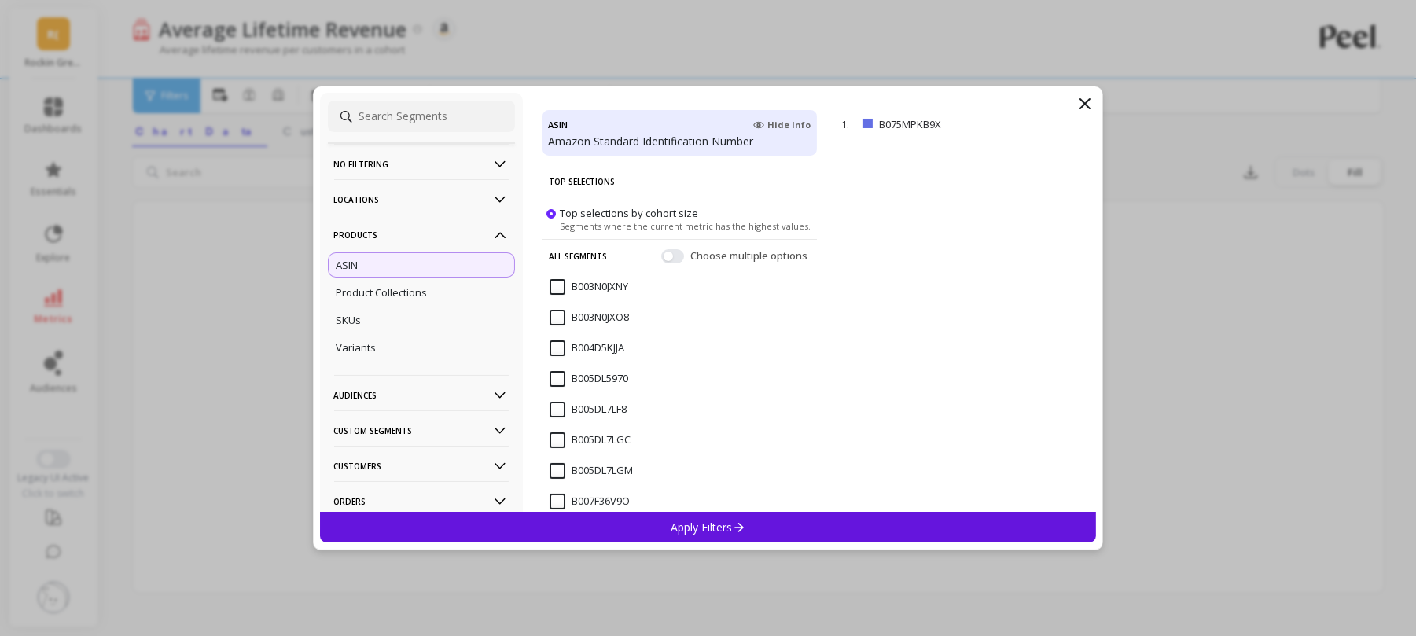
scroll to position [236, 0]
click at [552, 289] on input "B003N0JXNY" at bounding box center [589, 287] width 79 height 16
click at [613, 531] on div "Apply Filters" at bounding box center [708, 527] width 777 height 31
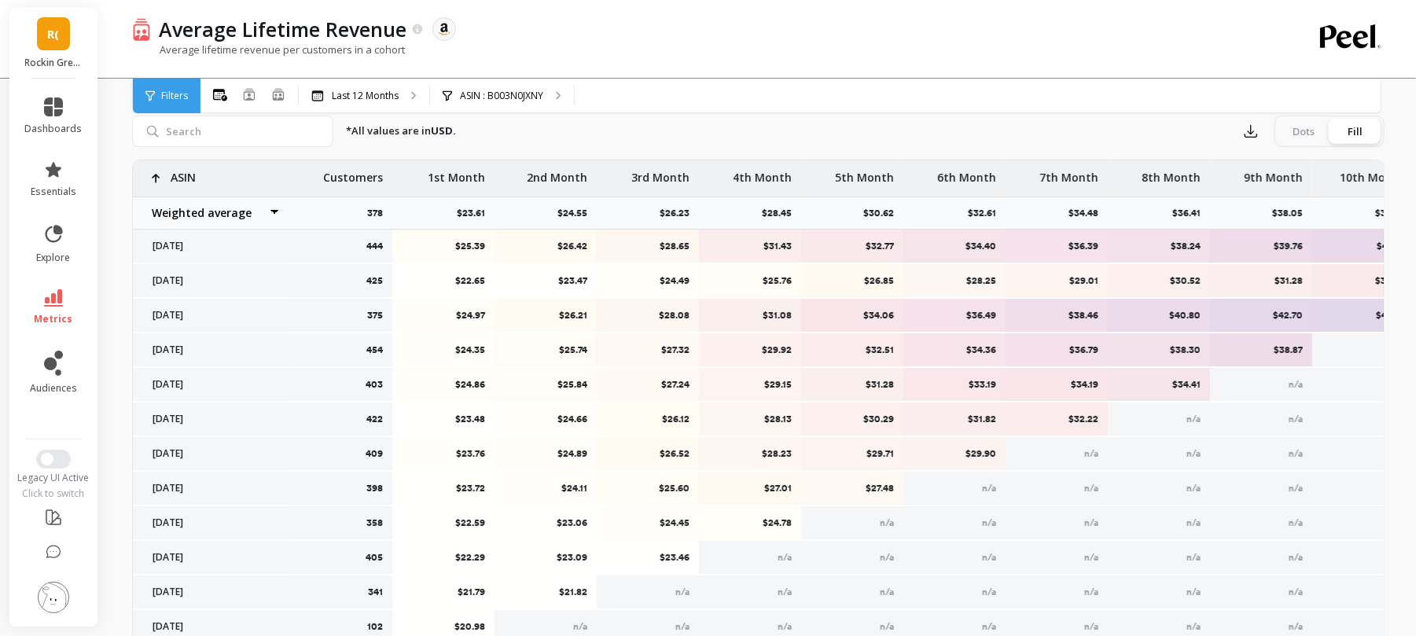
scroll to position [4, 0]
click at [1245, 120] on button "button" at bounding box center [1251, 131] width 28 height 25
click at [1252, 178] on img at bounding box center [1256, 174] width 13 height 13
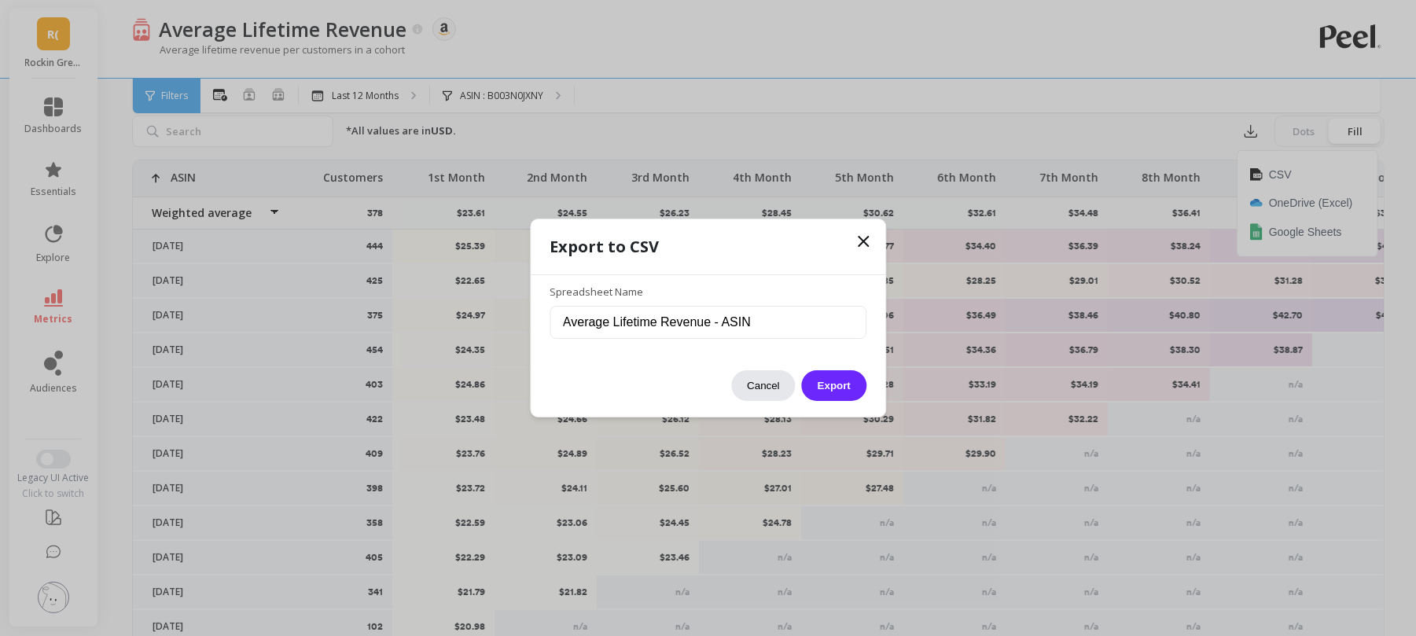
click at [768, 394] on button "Cancel" at bounding box center [763, 385] width 64 height 31
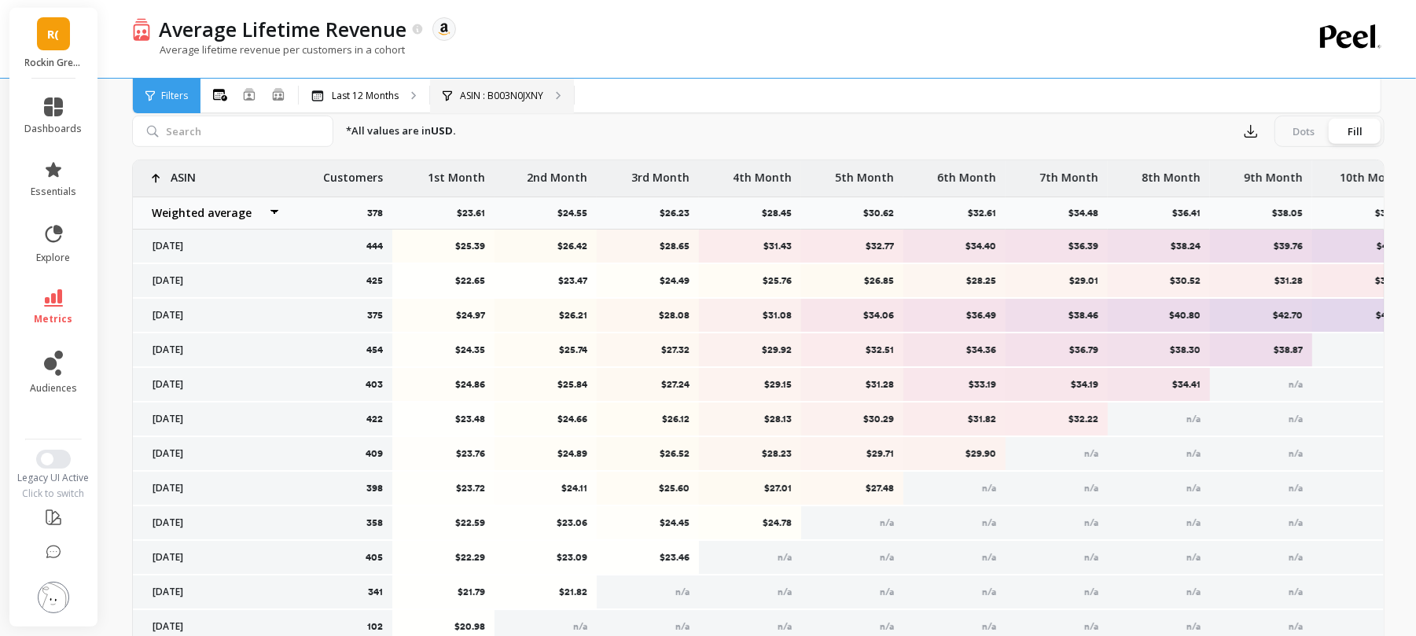
click at [535, 86] on div "ASIN : B003N0JXNY" at bounding box center [502, 96] width 144 height 35
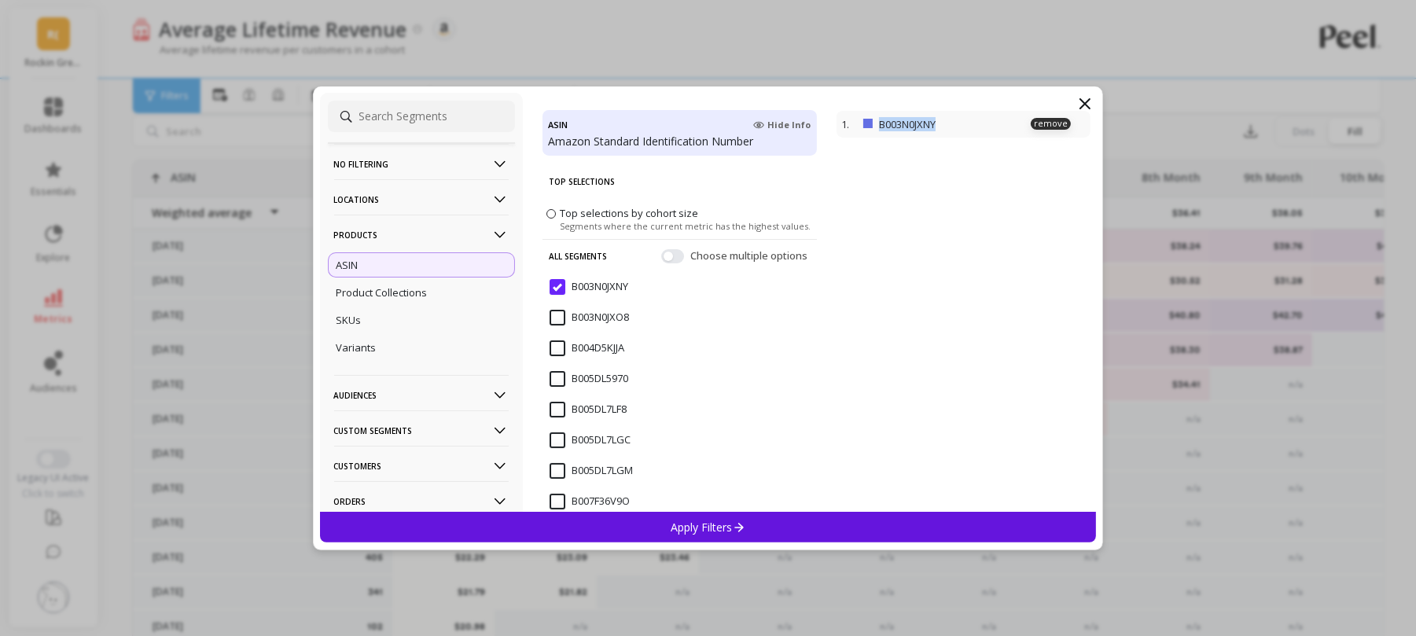
drag, startPoint x: 956, startPoint y: 123, endPoint x: 878, endPoint y: 123, distance: 77.8
click at [879, 123] on p "B003N0JXNY" at bounding box center [945, 124] width 132 height 14
copy p "B003N0JXNY"
click at [1089, 101] on icon at bounding box center [1084, 103] width 19 height 19
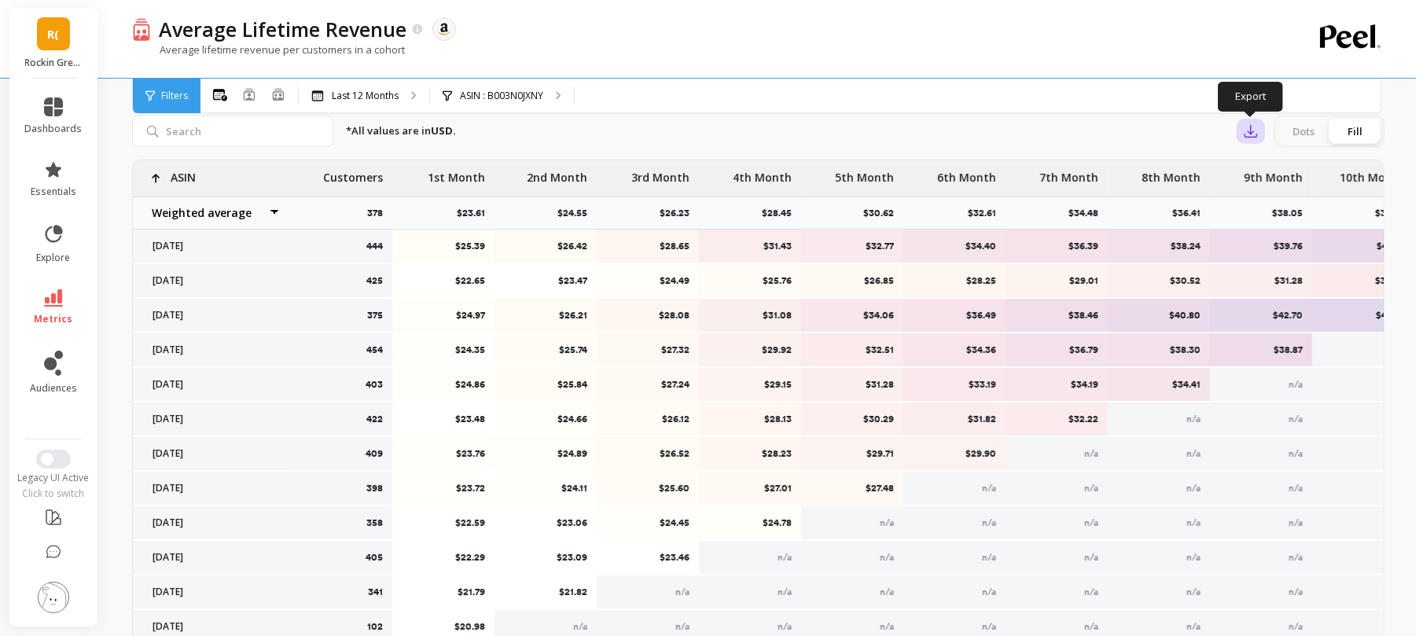
click at [1262, 126] on button "button" at bounding box center [1251, 131] width 28 height 25
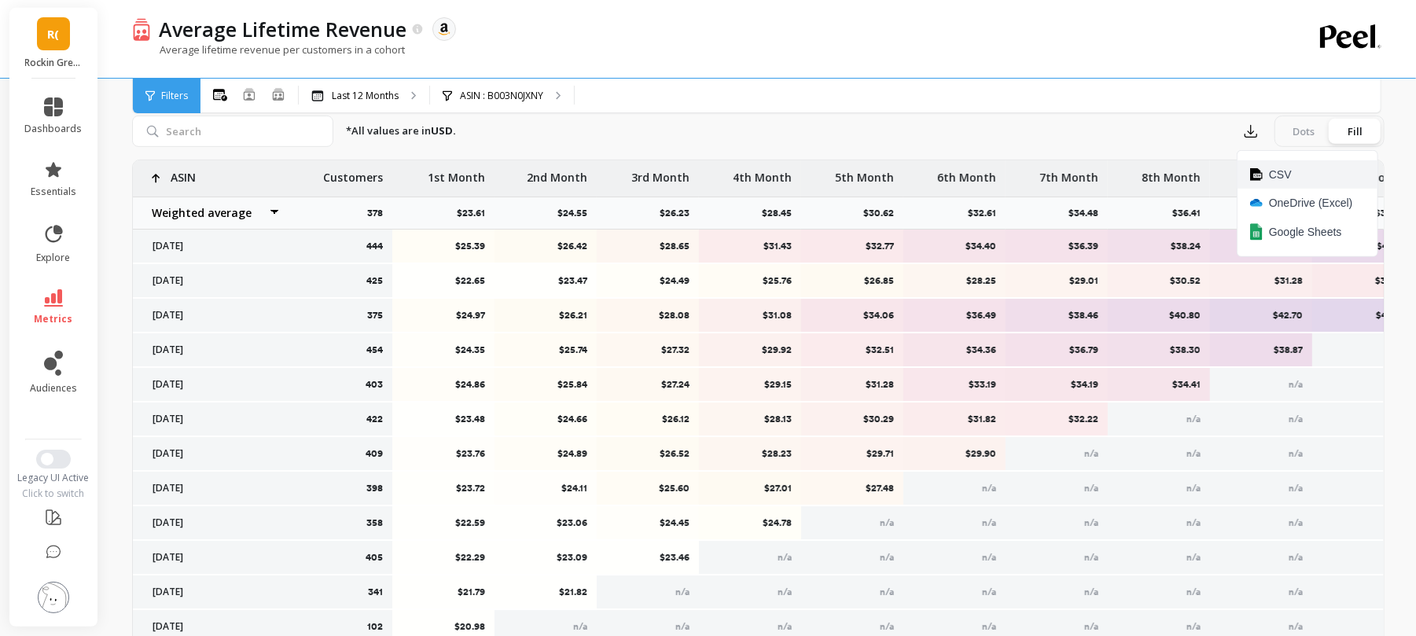
click at [1271, 164] on button "CSV" at bounding box center [1307, 174] width 140 height 28
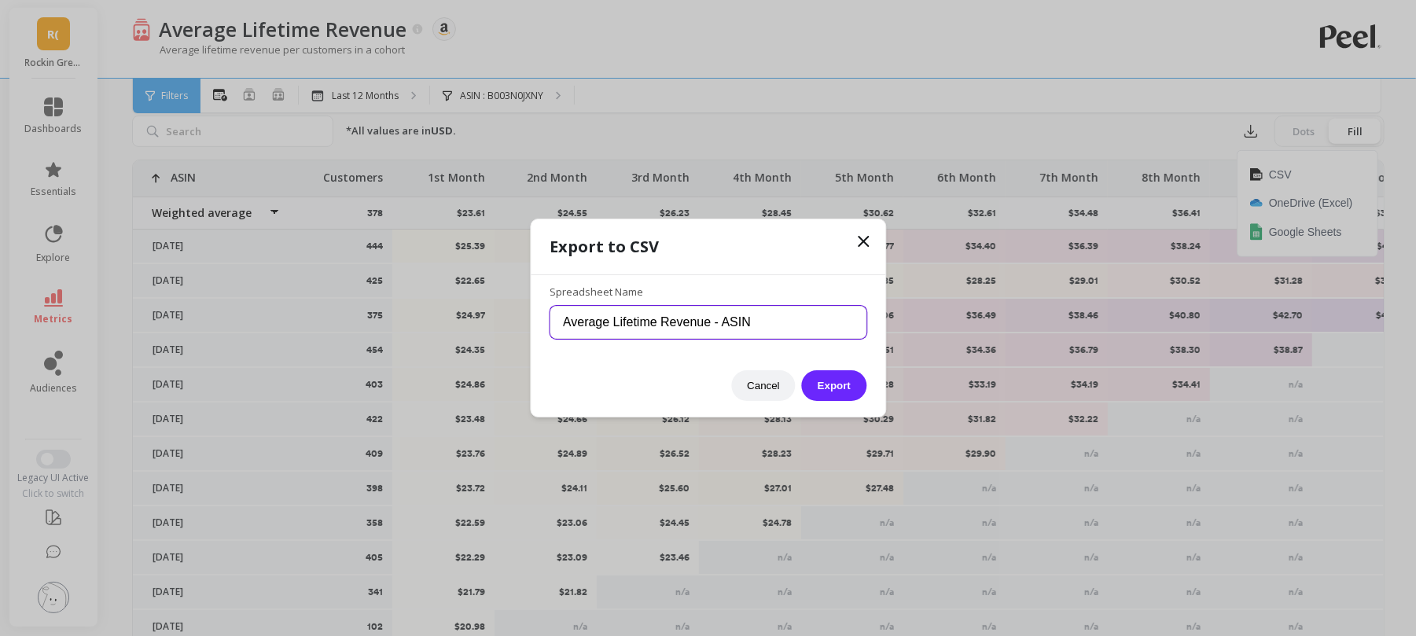
click at [774, 322] on input "Average Lifetime Revenue - ASIN" at bounding box center [708, 322] width 317 height 33
paste input "B003N0JXNY"
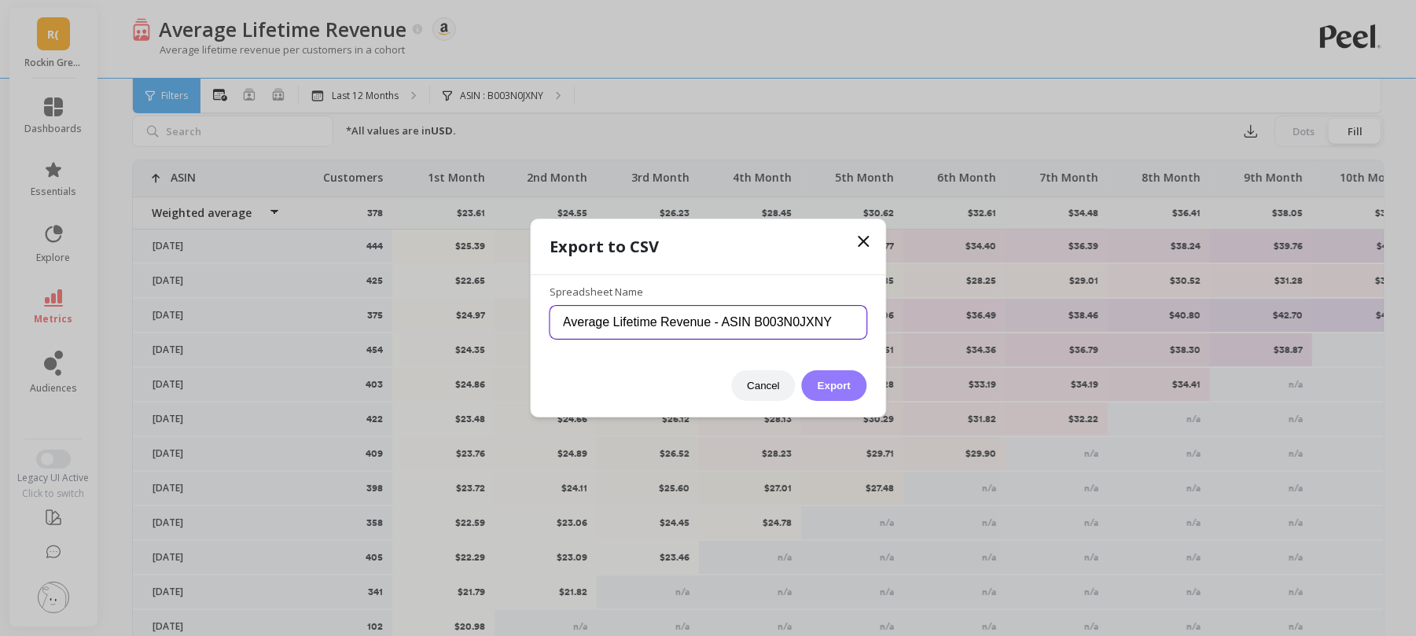
type input "Average Lifetime Revenue - ASIN B003N0JXNY"
click at [844, 391] on button "Export" at bounding box center [834, 385] width 64 height 31
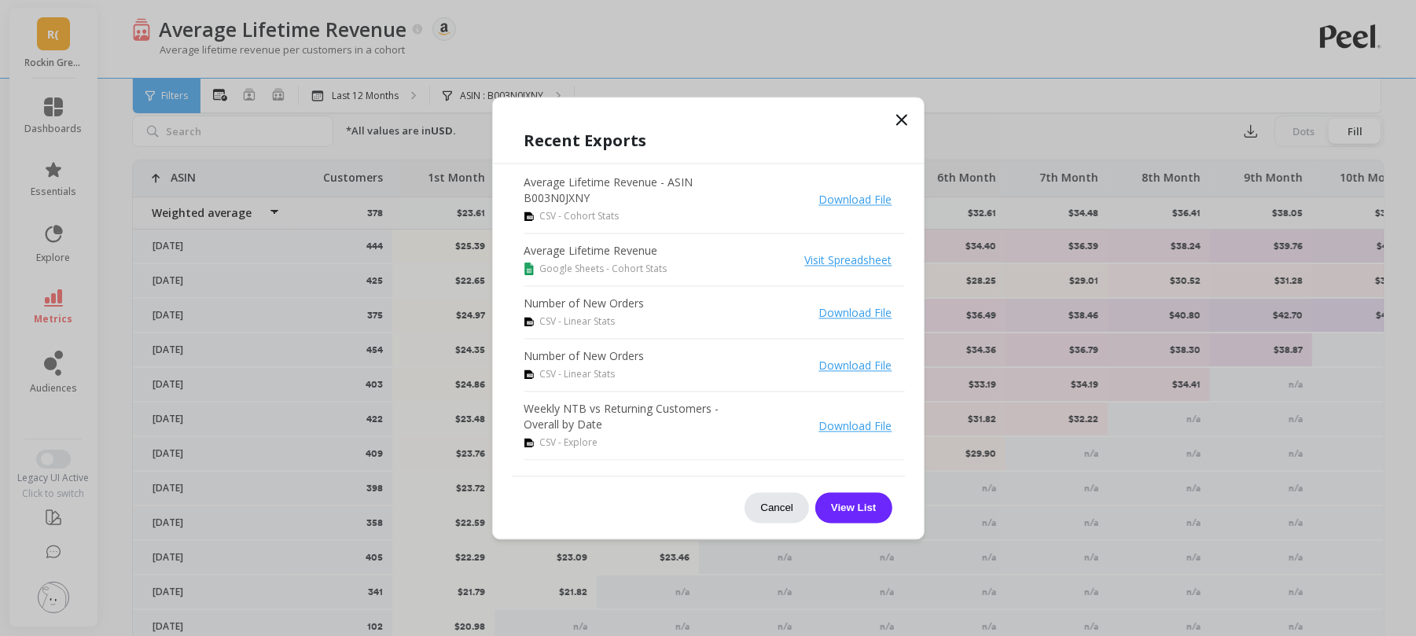
click at [781, 509] on button "Cancel" at bounding box center [776, 507] width 64 height 31
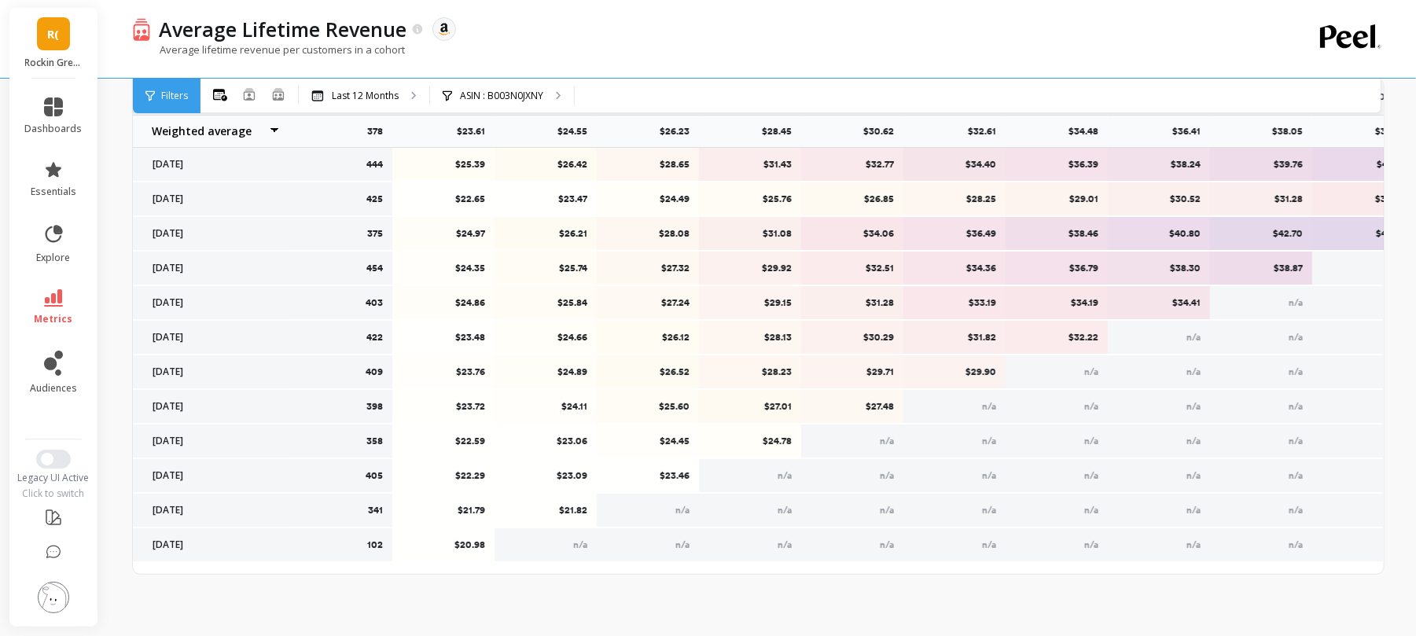
scroll to position [0, 0]
